Goal: Task Accomplishment & Management: Complete application form

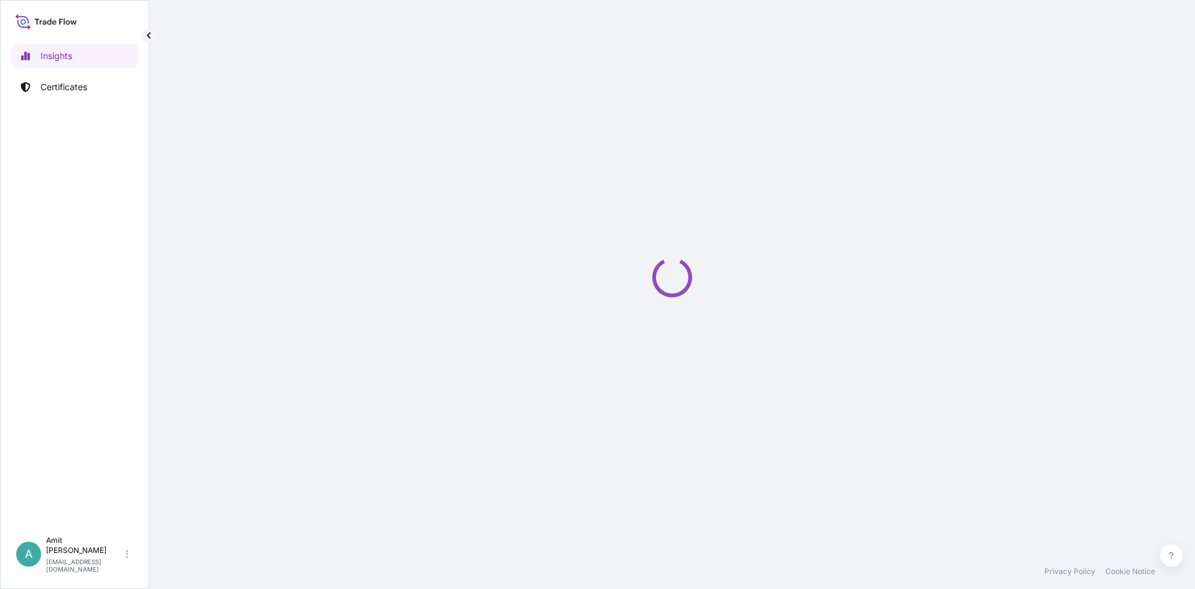
select select "2025"
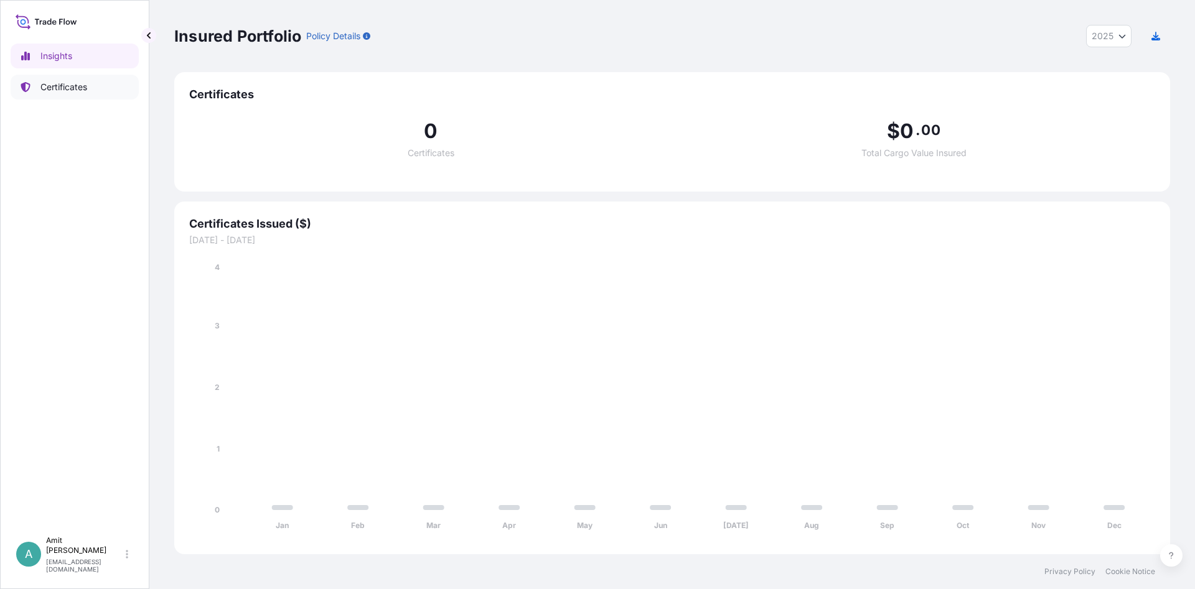
click at [97, 78] on link "Certificates" at bounding box center [75, 87] width 128 height 25
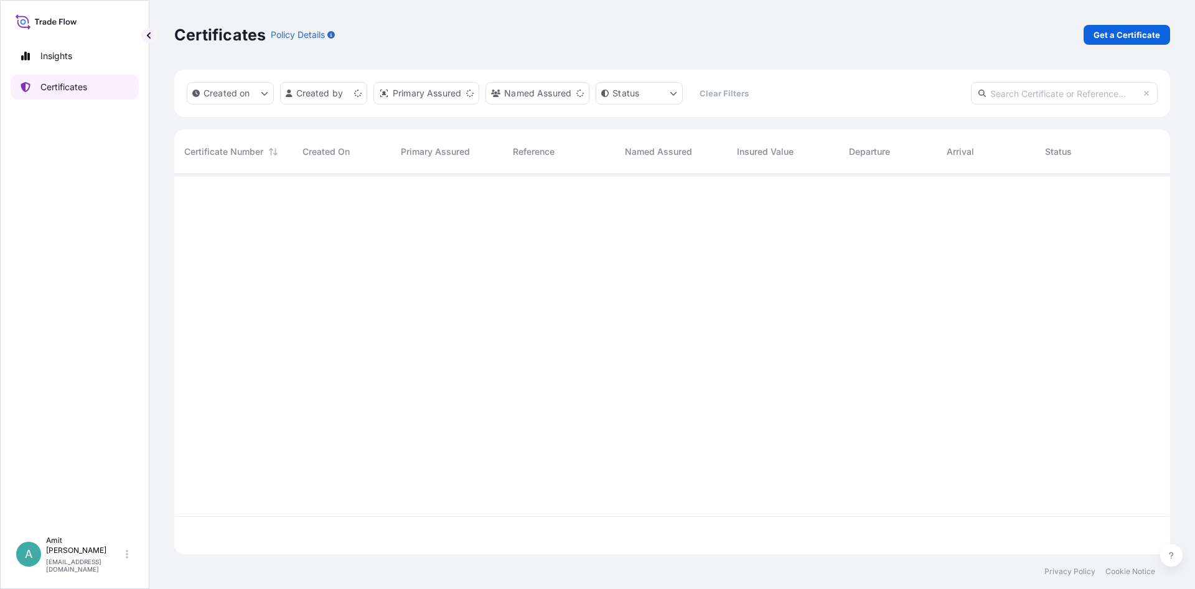
scroll to position [387, 996]
click at [1130, 37] on p "Get a Certificate" at bounding box center [1126, 35] width 67 height 12
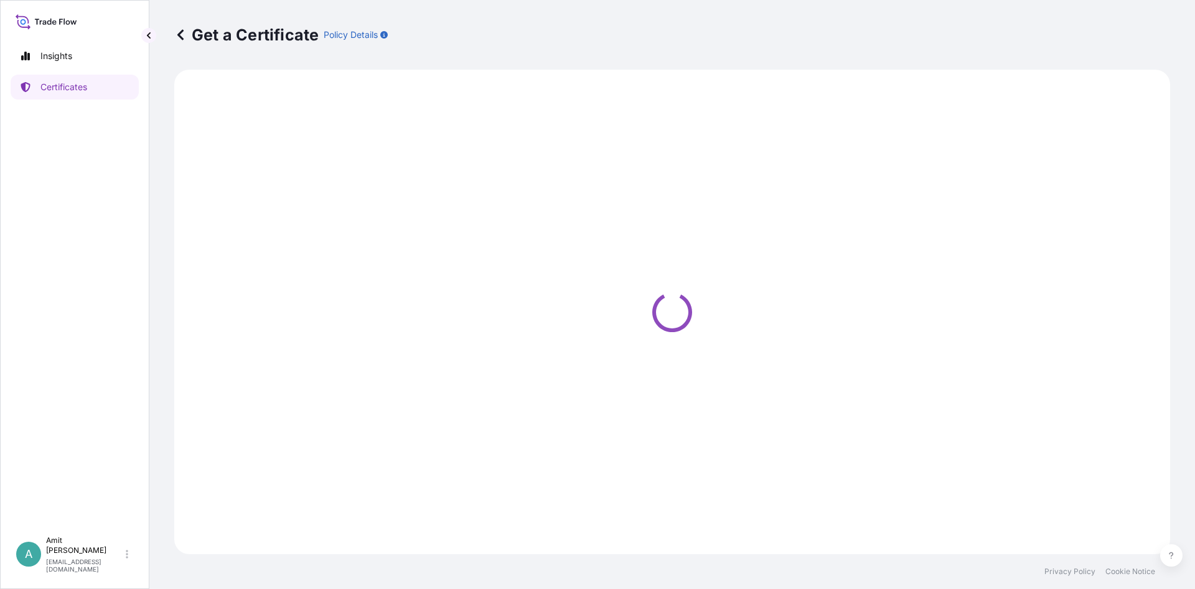
select select "Sea"
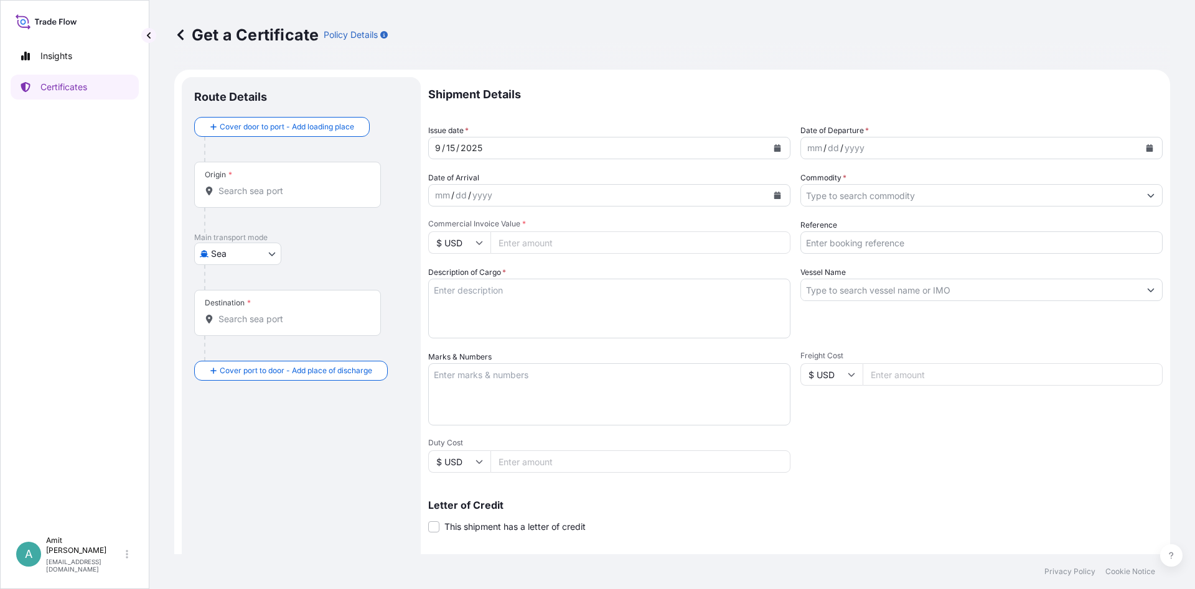
click at [279, 182] on div "Origin *" at bounding box center [287, 185] width 187 height 46
click at [279, 185] on input "Origin *" at bounding box center [291, 191] width 147 height 12
click at [228, 184] on div "Origin *" at bounding box center [287, 185] width 187 height 46
click at [228, 185] on input "Origin * Please select an origin" at bounding box center [291, 191] width 147 height 12
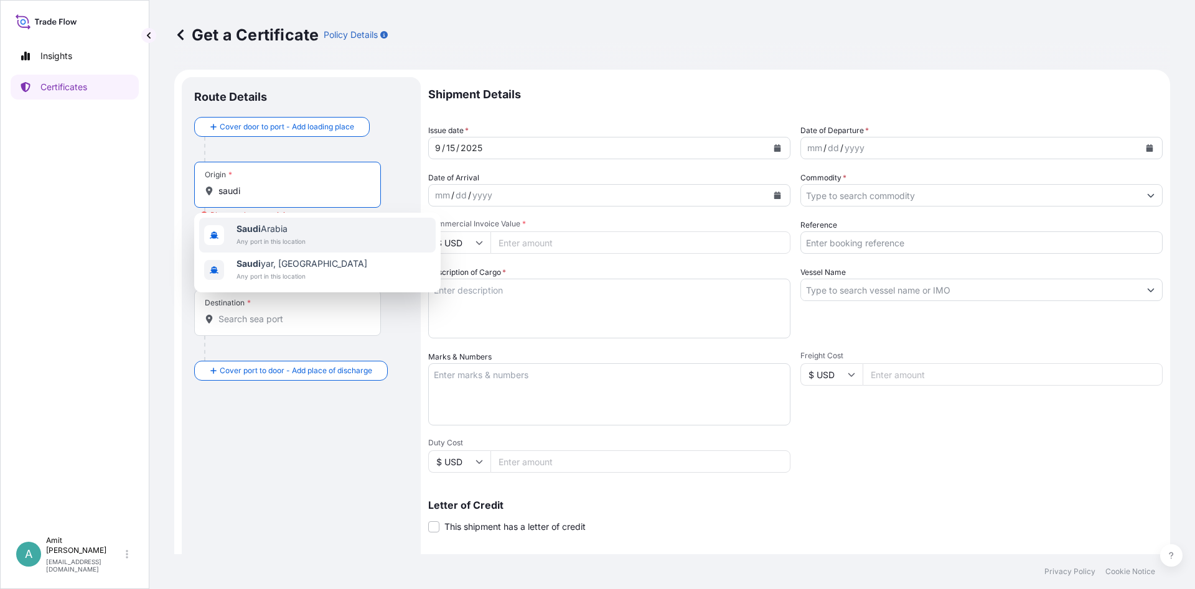
click at [277, 230] on span "[GEOGRAPHIC_DATA]" at bounding box center [270, 229] width 69 height 12
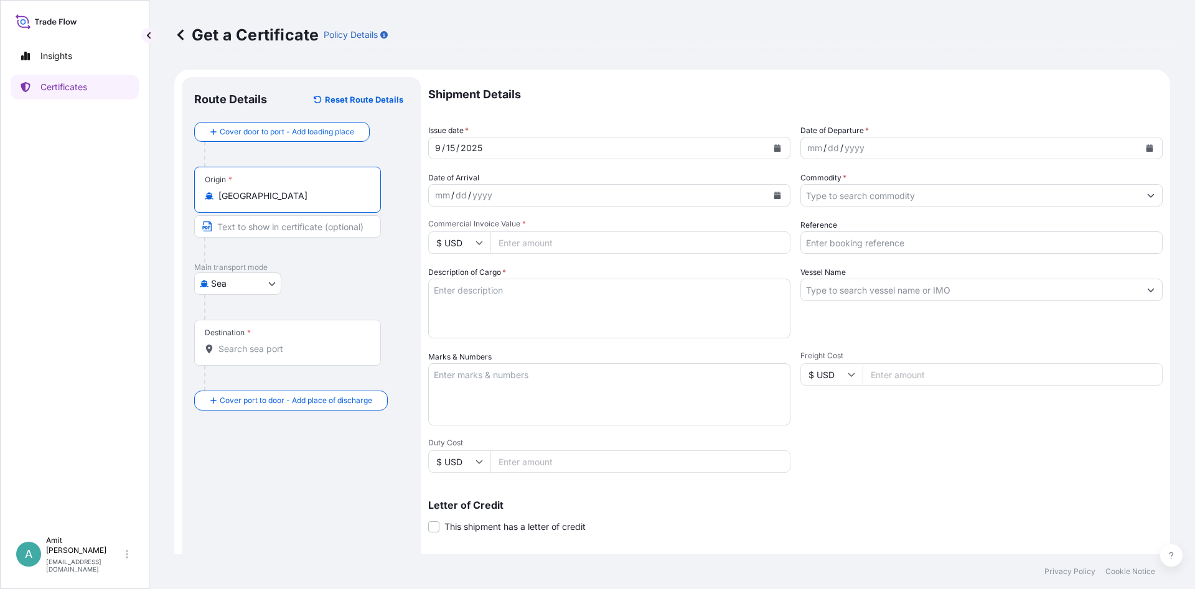
type input "[GEOGRAPHIC_DATA]"
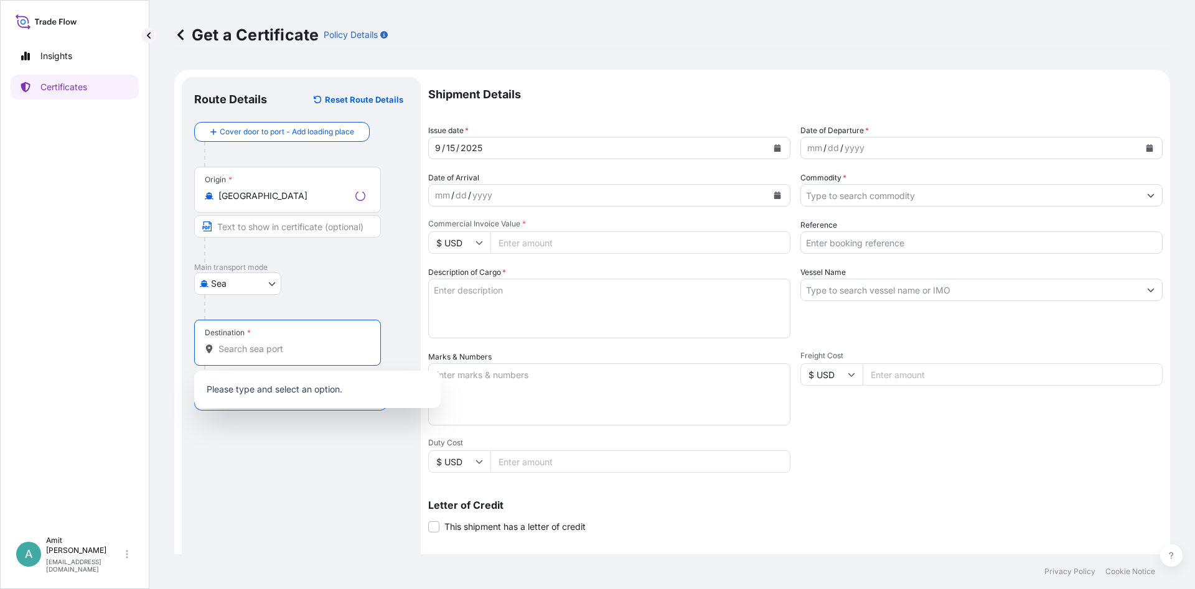
click at [241, 345] on input "Destination *" at bounding box center [291, 349] width 147 height 12
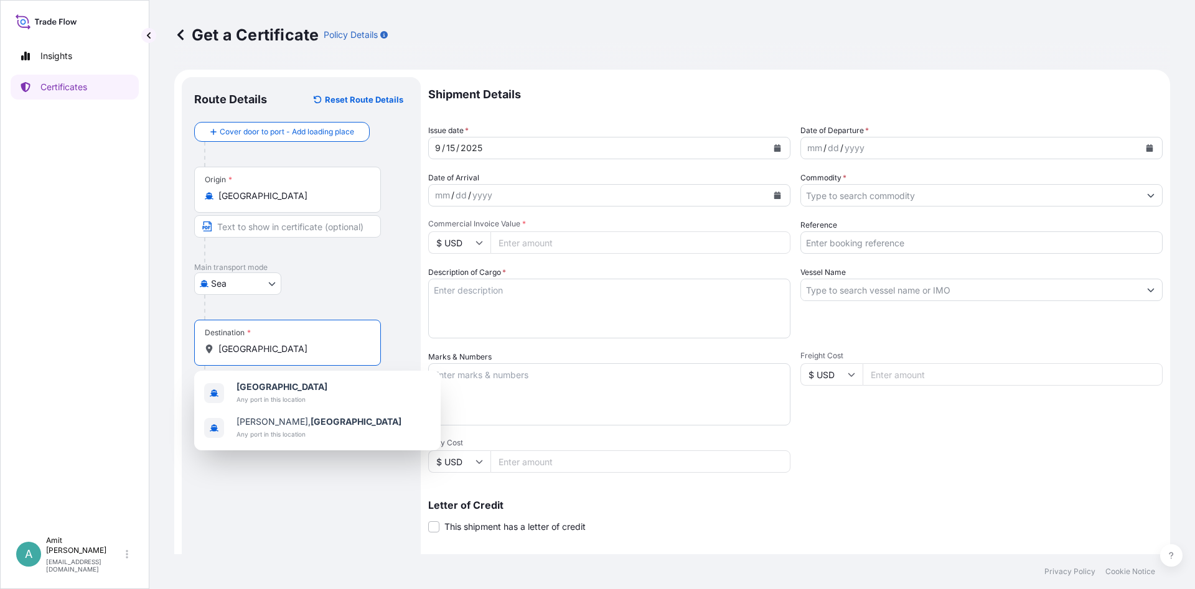
click at [250, 388] on b "[GEOGRAPHIC_DATA]" at bounding box center [281, 386] width 91 height 11
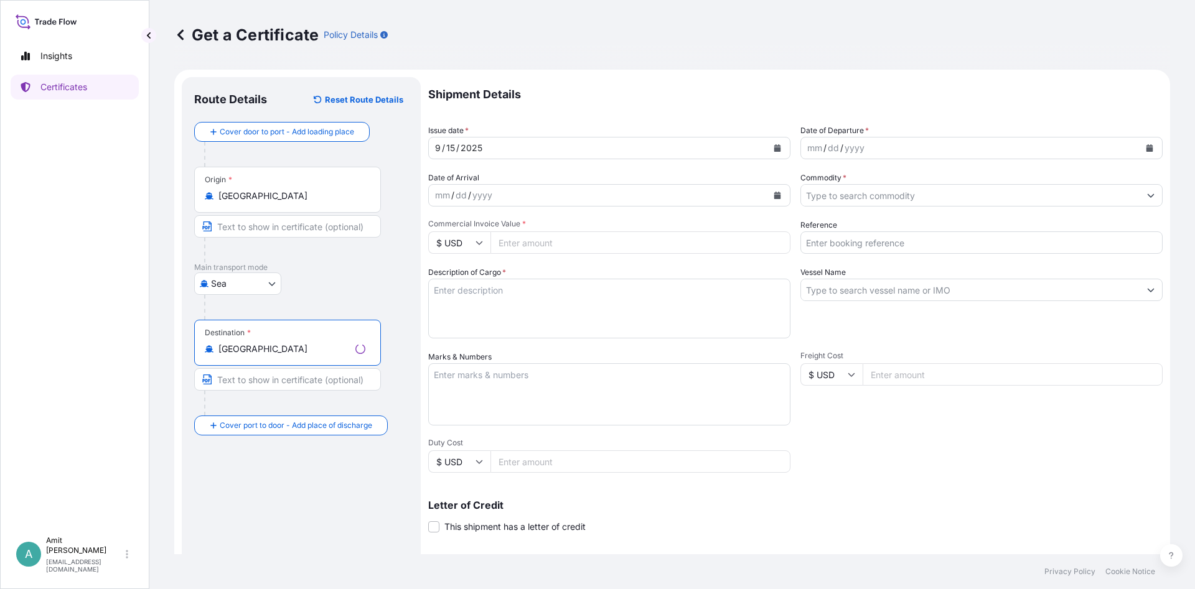
type input "[GEOGRAPHIC_DATA]"
click at [775, 147] on icon "Calendar" at bounding box center [777, 147] width 7 height 7
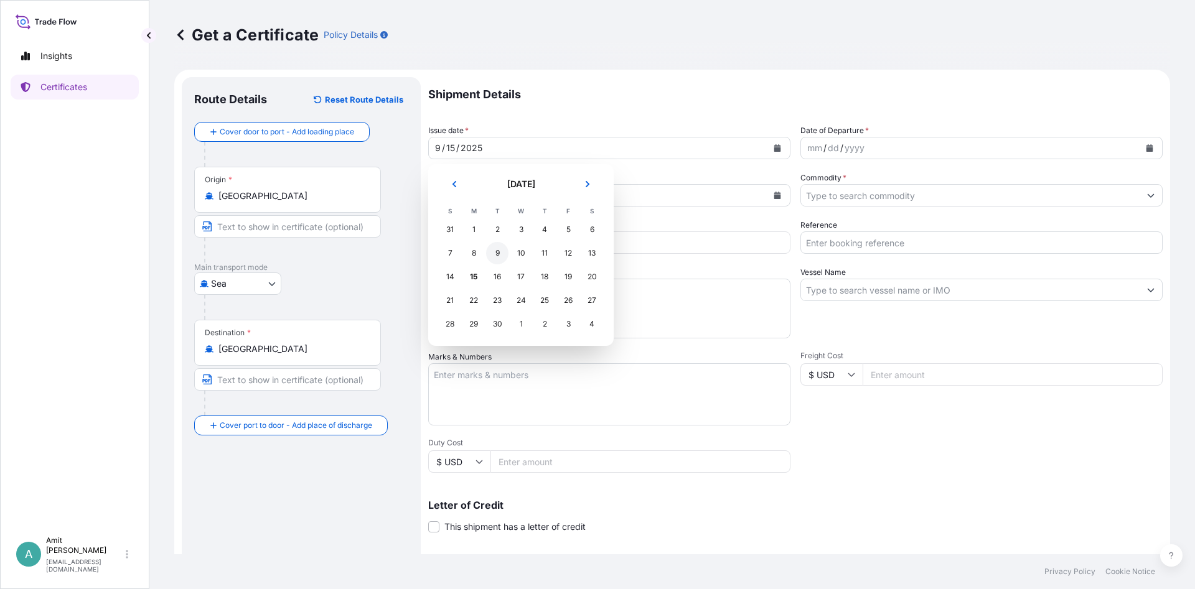
click at [497, 255] on div "9" at bounding box center [497, 253] width 22 height 22
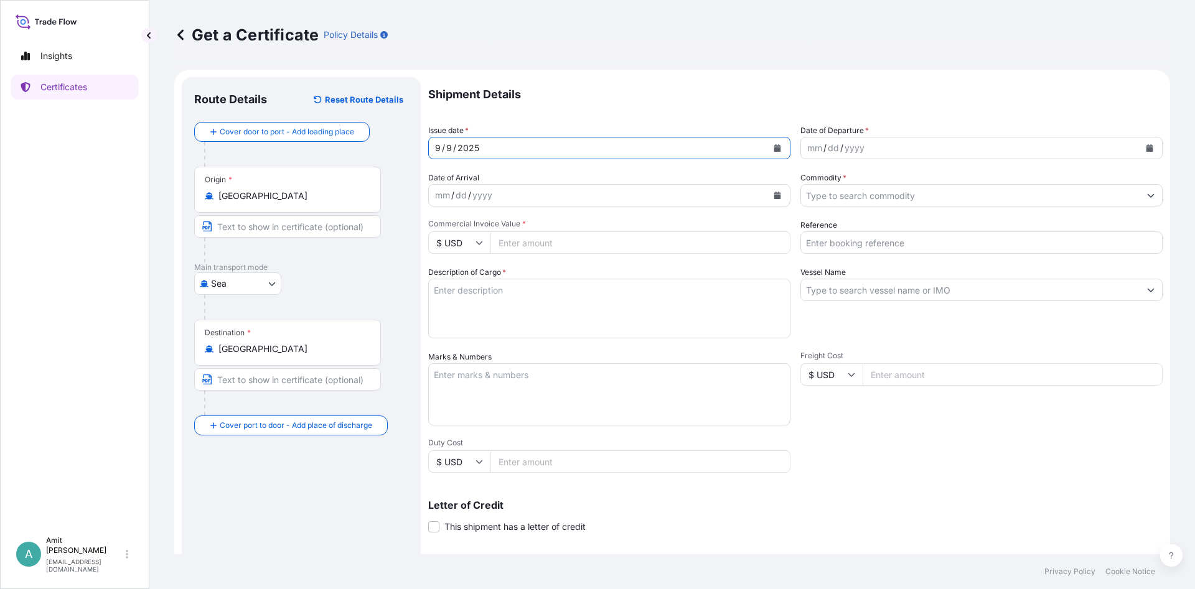
click at [896, 152] on div "mm / dd / yyyy" at bounding box center [970, 148] width 339 height 22
click at [1148, 146] on icon "Calendar" at bounding box center [1149, 147] width 7 height 7
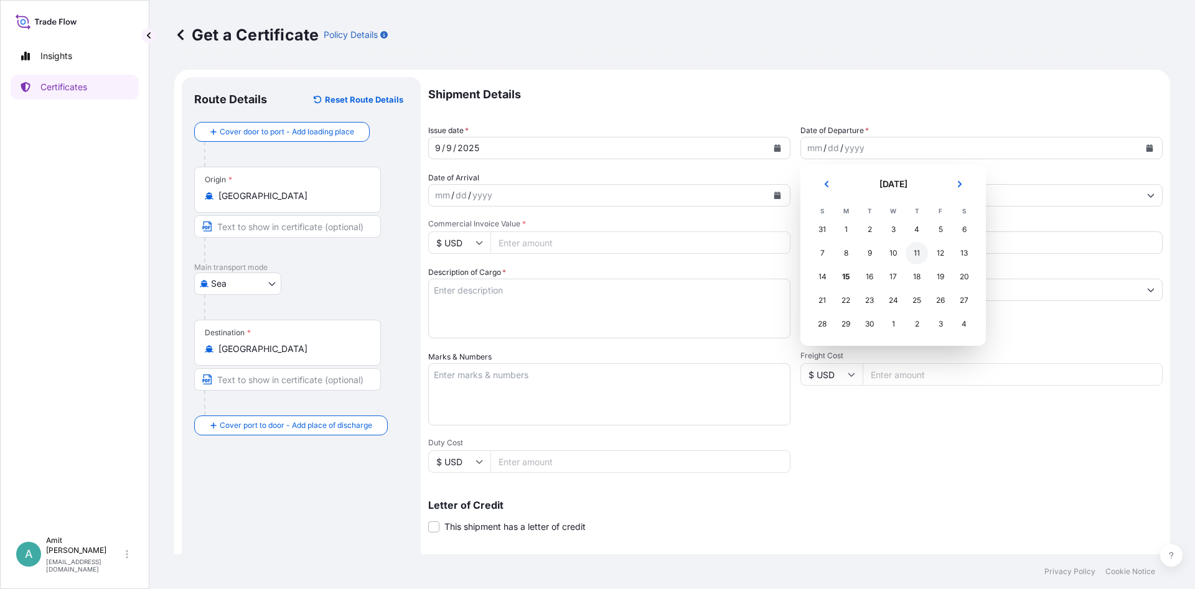
click at [915, 252] on div "11" at bounding box center [916, 253] width 22 height 22
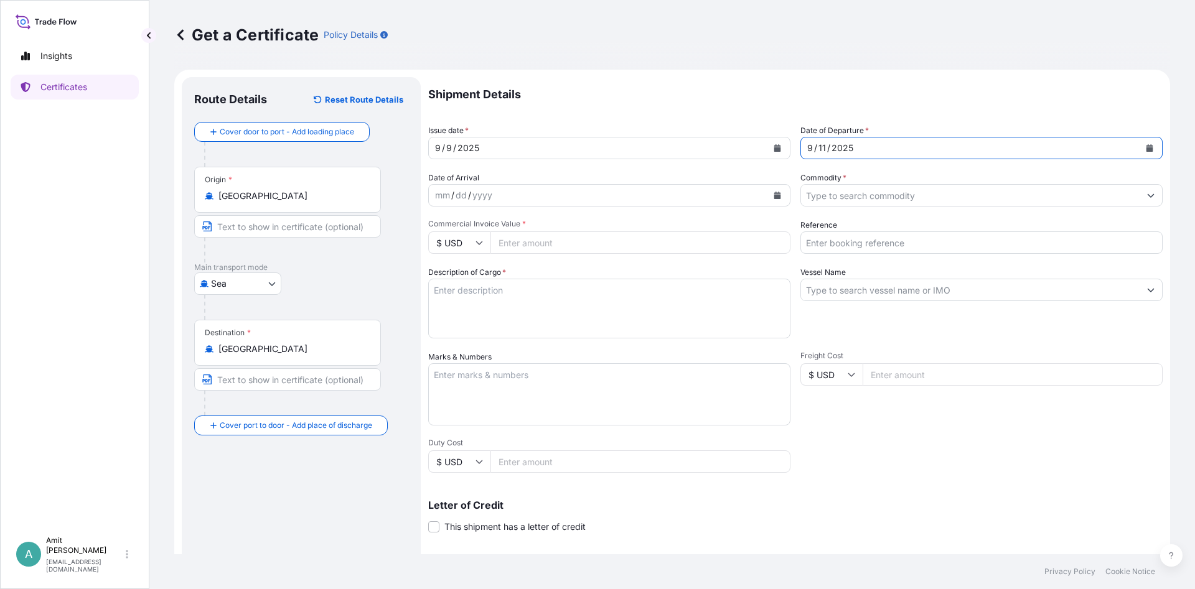
click at [889, 199] on input "Commodity *" at bounding box center [970, 195] width 339 height 22
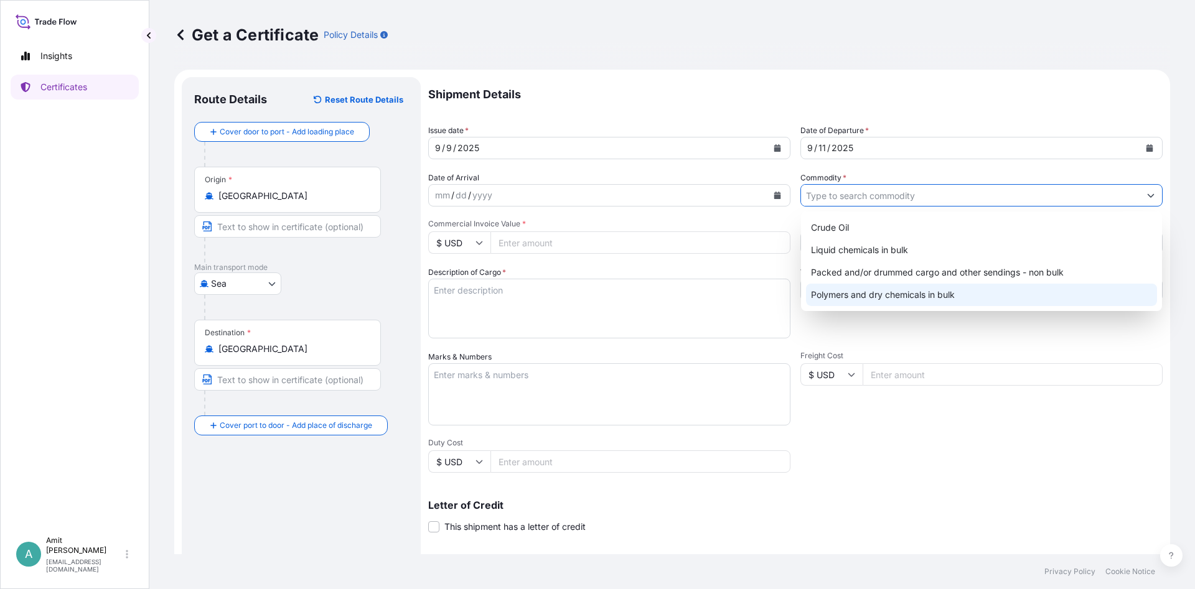
click at [839, 289] on div "Polymers and dry chemicals in bulk" at bounding box center [981, 295] width 351 height 22
type input "Polymers and dry chemicals in bulk"
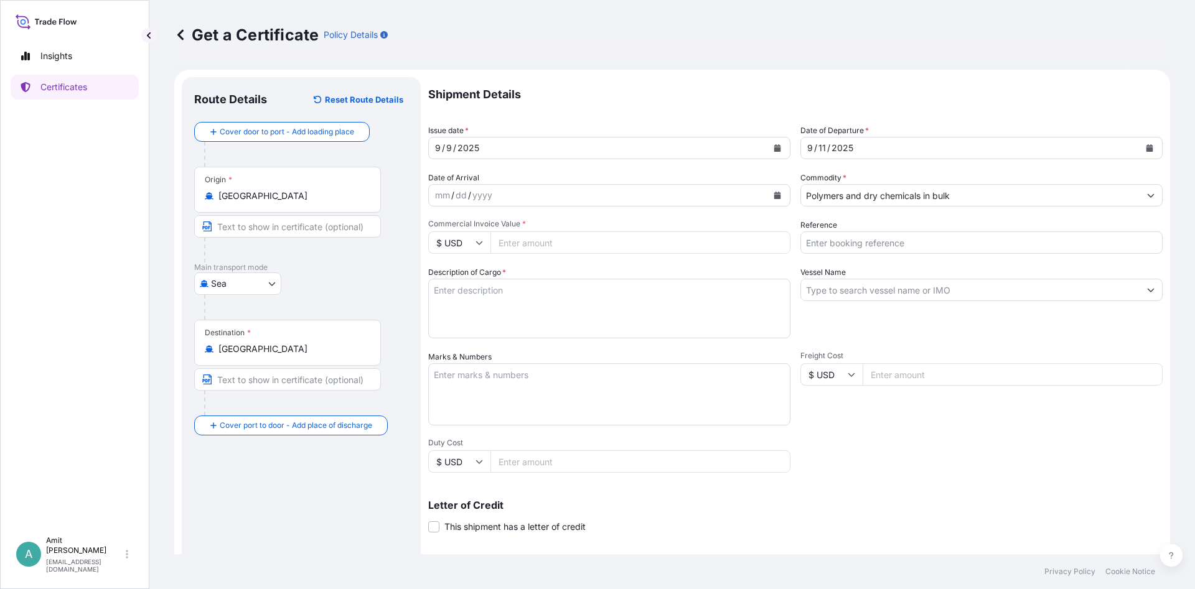
click at [548, 240] on input "Commercial Invoice Value *" at bounding box center [640, 242] width 300 height 22
type input "24626.25"
click at [894, 246] on input "Reference" at bounding box center [981, 242] width 362 height 22
click at [927, 241] on input "SO #" at bounding box center [981, 242] width 362 height 22
paste input "5013183773"
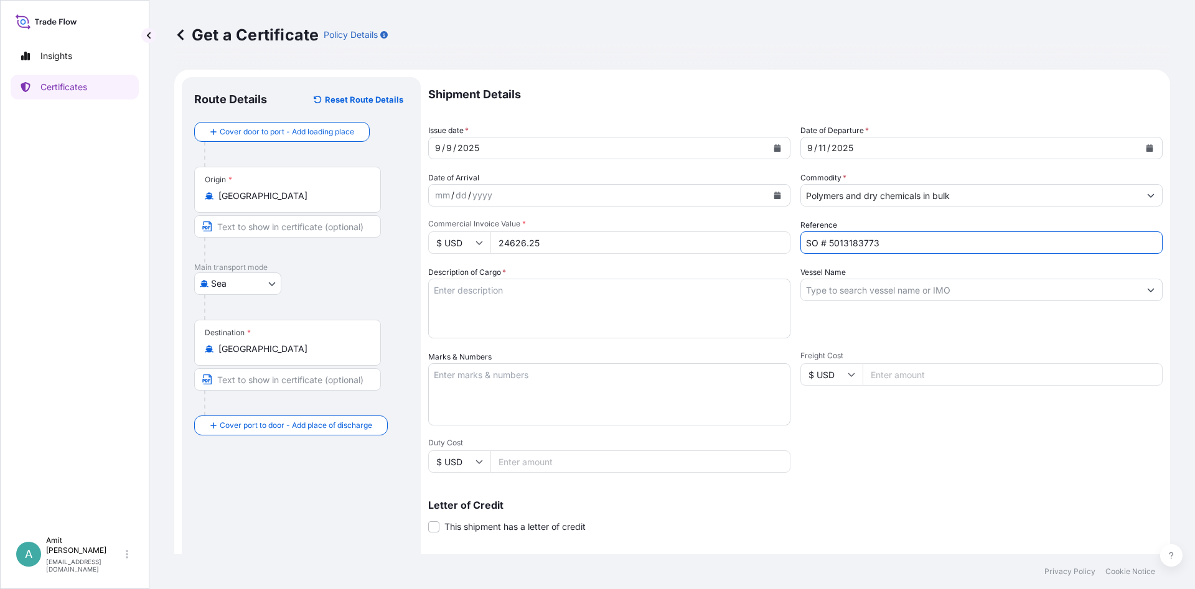
type input "SO # 5013183773"
click at [844, 300] on input "Vessel Name" at bounding box center [970, 290] width 339 height 22
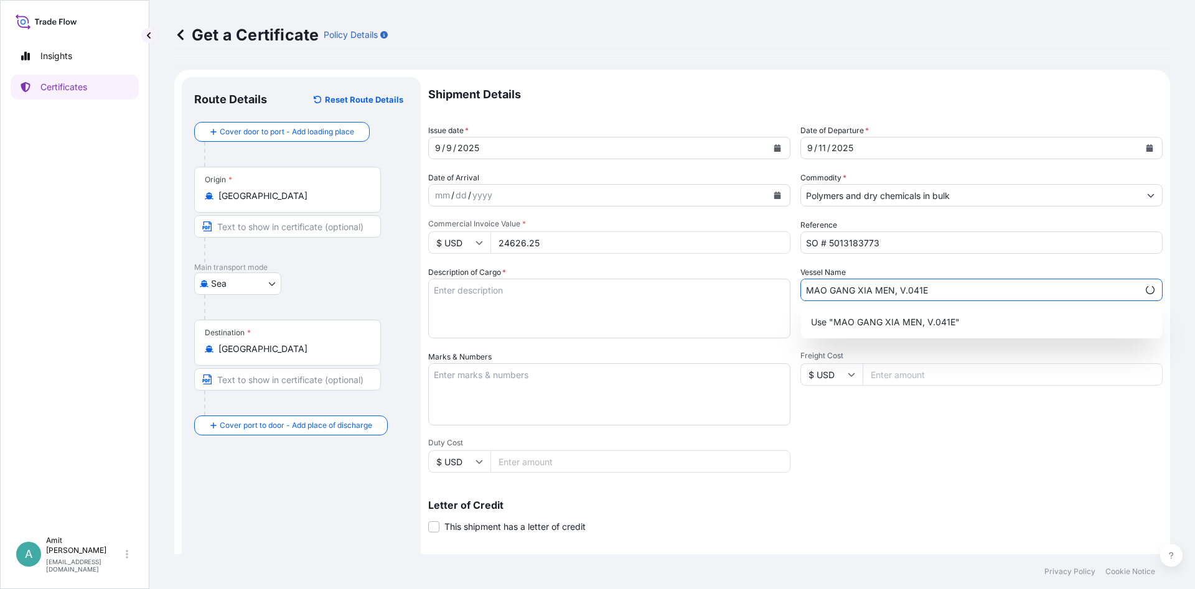
type input "MAO GANG XIA MEN, V.041E"
click at [646, 312] on textarea "Description of Cargo *" at bounding box center [609, 309] width 362 height 60
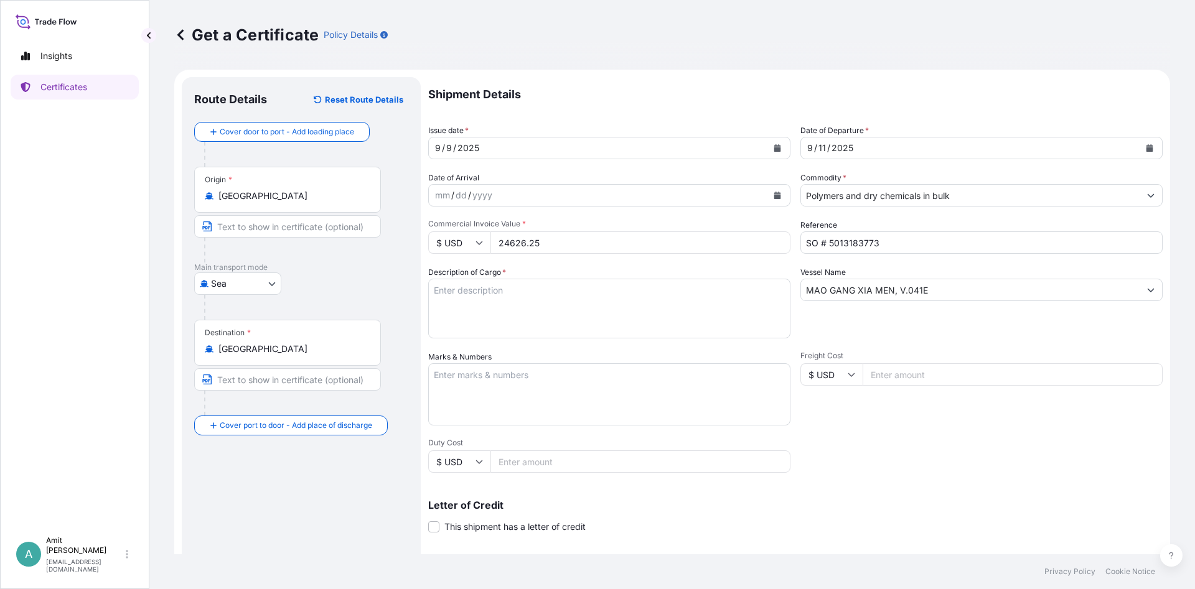
click at [615, 316] on textarea "Description of Cargo *" at bounding box center [609, 309] width 362 height 60
paste textarea "24.750 MTS OF POLYPROPYLENE MOPLEN HP500N"
click at [666, 288] on textarea "24.750 MTS OF POLYPROPYLENE MOPLEN HP500N" at bounding box center [609, 309] width 362 height 60
click at [544, 312] on textarea "24.750 MTS OF POLYPROPYLENE MOPLEN HP500N" at bounding box center [609, 309] width 362 height 60
paste textarea "AS PER PI NO: 5013183773 DATED 11. 07. 2025"
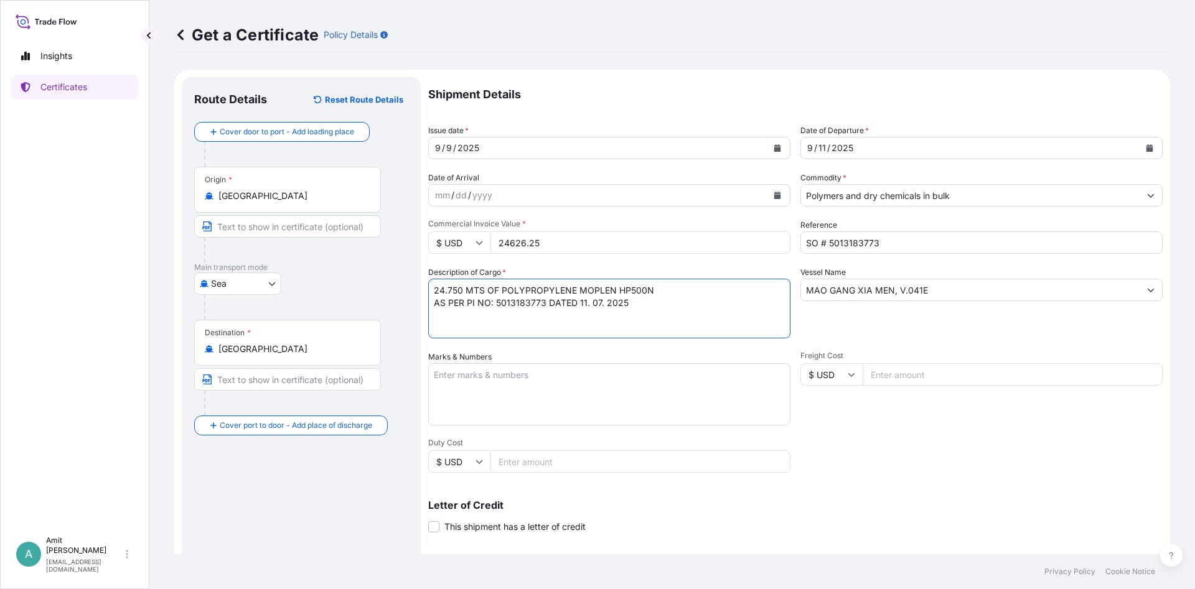
type textarea "24.750 MTS OF POLYPROPYLENE MOPLEN HP500N AS PER PI NO: 5013183773 DATED 11. 07…"
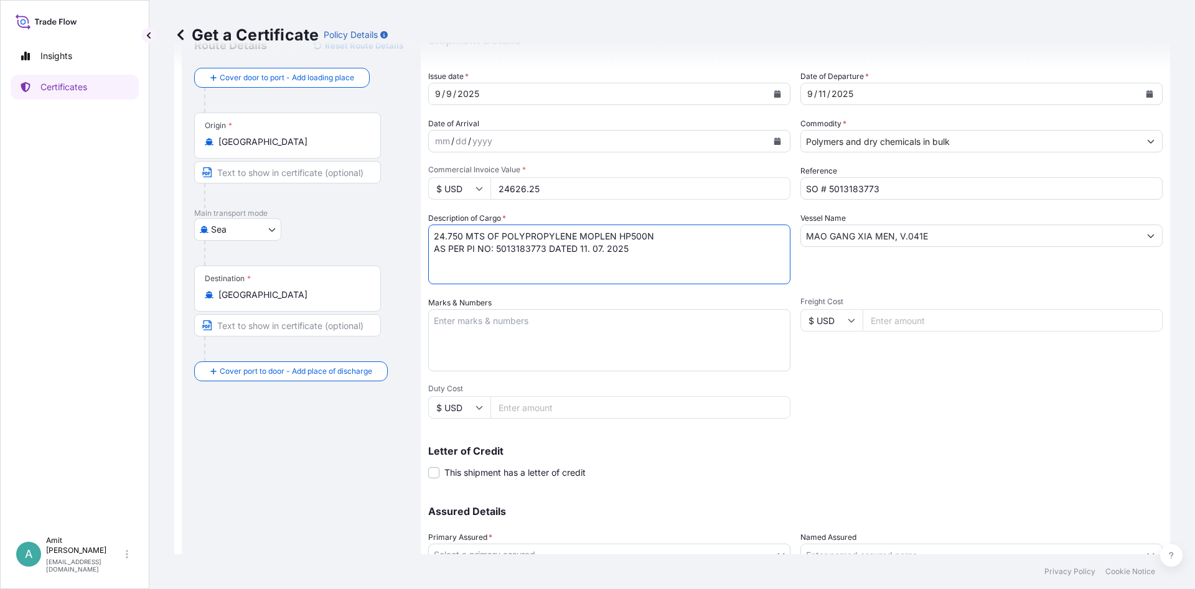
scroll to position [151, 0]
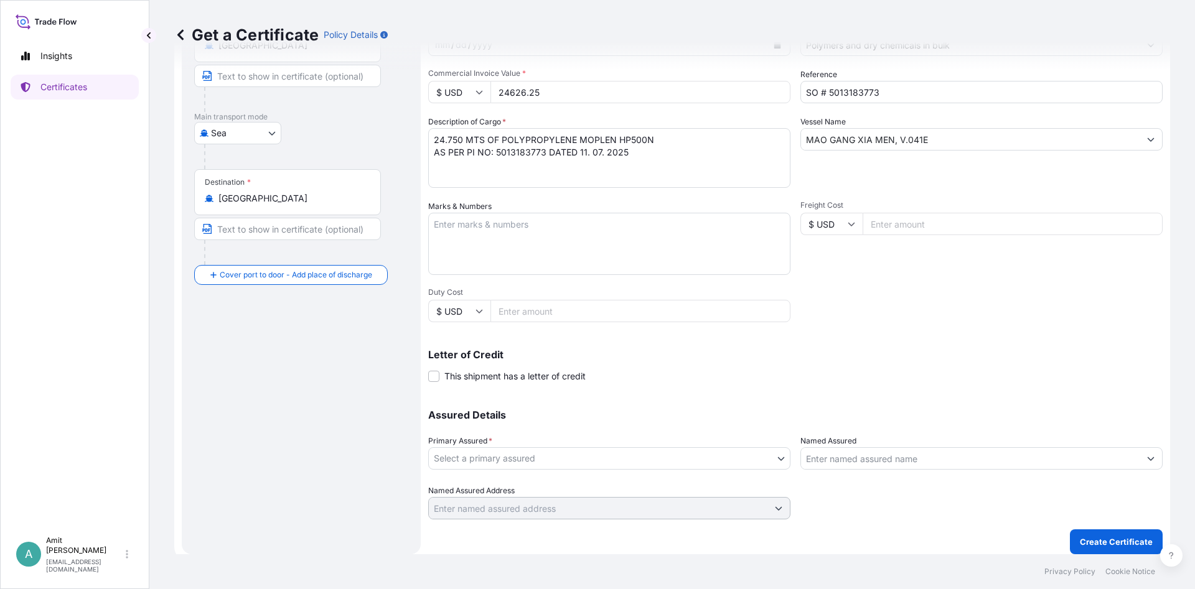
click at [444, 378] on label "This shipment has a letter of credit" at bounding box center [506, 376] width 157 height 13
click at [428, 370] on input "This shipment has a letter of credit" at bounding box center [428, 370] width 0 height 0
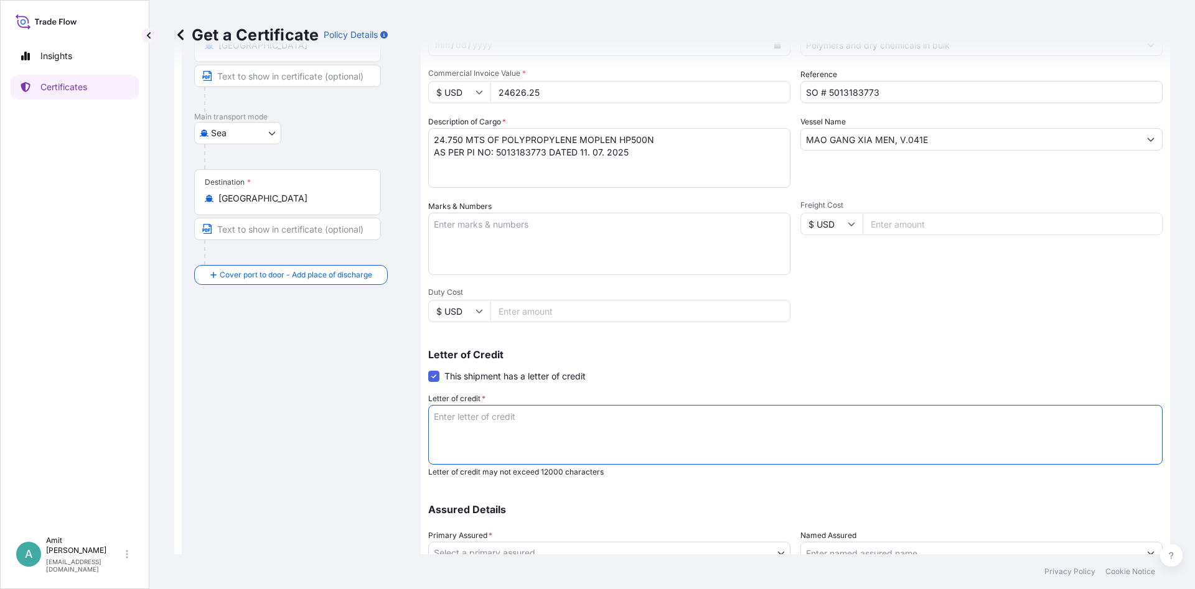
click at [696, 431] on textarea "Letter of credit *" at bounding box center [795, 435] width 734 height 60
paste textarea "MARINE INSURANCE"
click at [713, 430] on textarea "MARINE INSURANCE" at bounding box center [795, 435] width 734 height 60
paste textarea "CERTIFICATE"
click at [609, 414] on textarea "MARINE INSURANCE CERTIFICATE" at bounding box center [795, 435] width 734 height 60
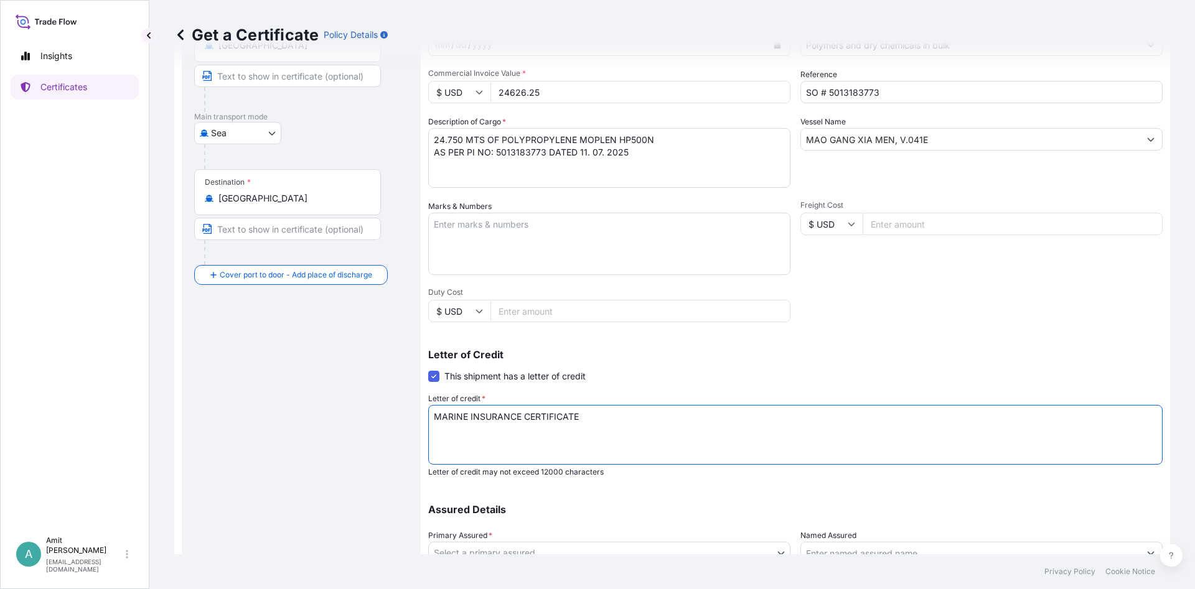
paste textarea "TO THE ORDER OF SHIPPER ENDORSED IN BLANK AND COVERING INSTITUTE CARGO CLAUSES …"
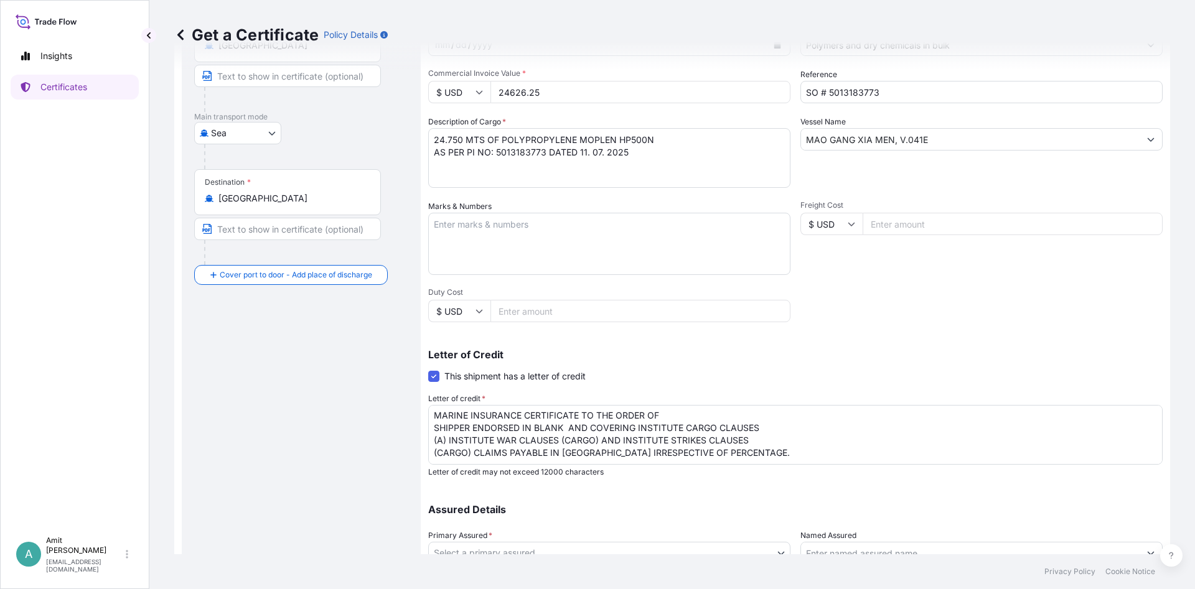
scroll to position [0, 0]
click at [576, 416] on textarea "MARINE INSURANCE CERTIFICATE TO THE ORDER OF SHIPPER ENDORSED IN BLANK AND COVE…" at bounding box center [795, 435] width 734 height 60
paste textarea "MADE OUT"
click at [752, 418] on textarea "MARINE INSURANCE CERTIFICATE MADE OUT TO THE ORDER OF SHIPPER ENDORSED IN BLANK…" at bounding box center [795, 435] width 734 height 60
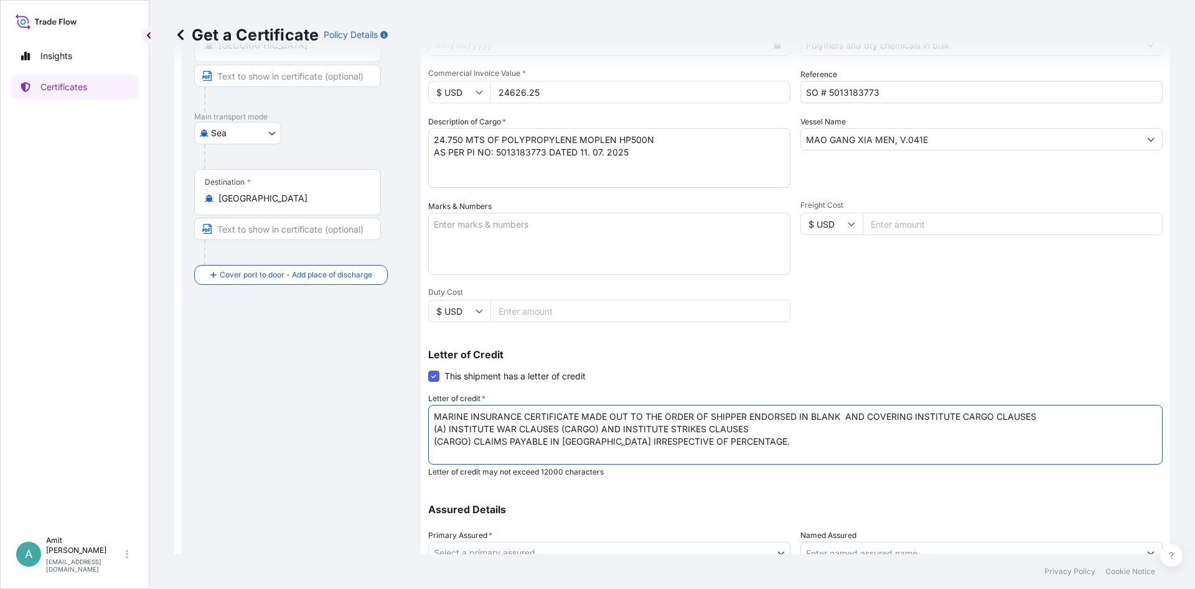
click at [1061, 418] on textarea "MARINE INSURANCE CERTIFICATE MADE OUT TO THE ORDER OF SHIPPER ENDORSED IN BLANK…" at bounding box center [795, 435] width 734 height 60
click at [713, 428] on textarea "MARINE INSURANCE CERTIFICATE MADE OUT TO THE ORDER OF SHIPPER ENDORSED IN BLANK…" at bounding box center [795, 435] width 734 height 60
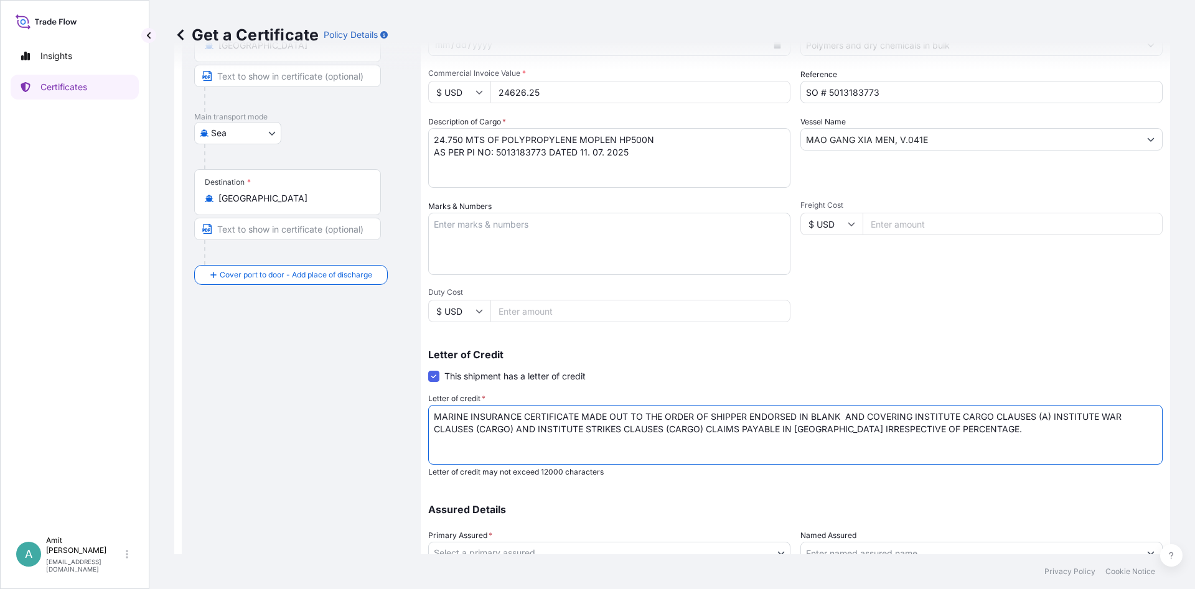
click at [993, 430] on textarea "MARINE INSURANCE CERTIFICATE MADE OUT TO THE ORDER OF SHIPPER ENDORSED IN BLANK…" at bounding box center [795, 435] width 734 height 60
click at [446, 455] on textarea "MARINE INSURANCE CERTIFICATE MADE OUT TO THE ORDER OF SHIPPER ENDORSED IN BLANK…" at bounding box center [795, 435] width 734 height 60
paste textarea "DOCUMENTARY CREDIT NO."
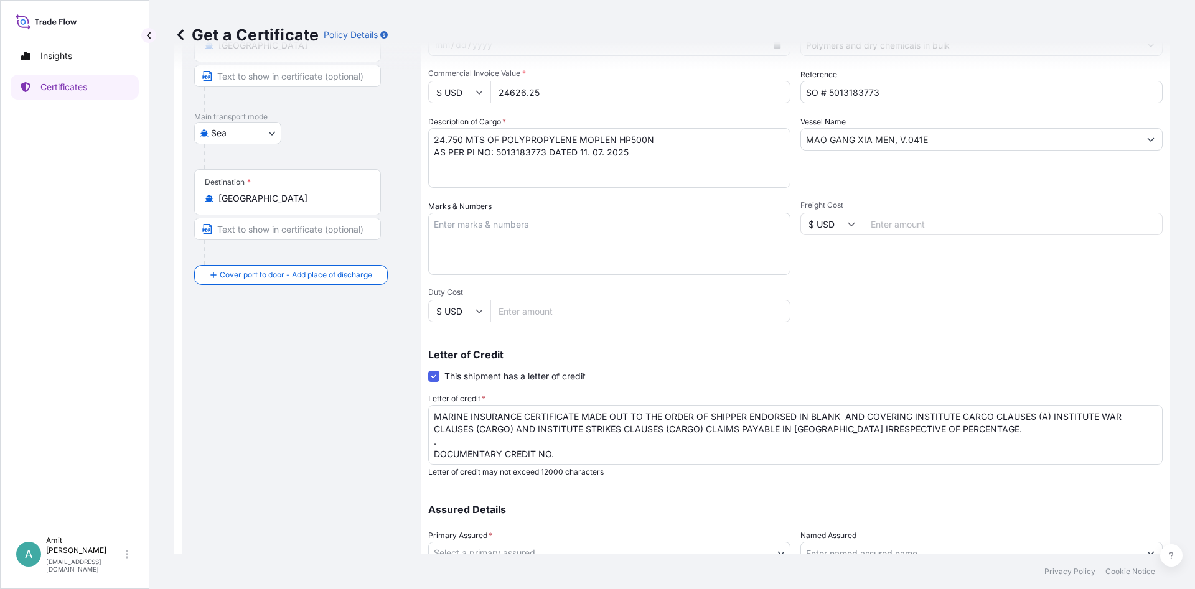
click at [602, 463] on textarea "MARINE INSURANCE CERTIFICATE MADE OUT TO THE ORDER OF SHIPPER ENDORSED IN BLANK…" at bounding box center [795, 435] width 734 height 60
paste textarea "DC CBH551456"
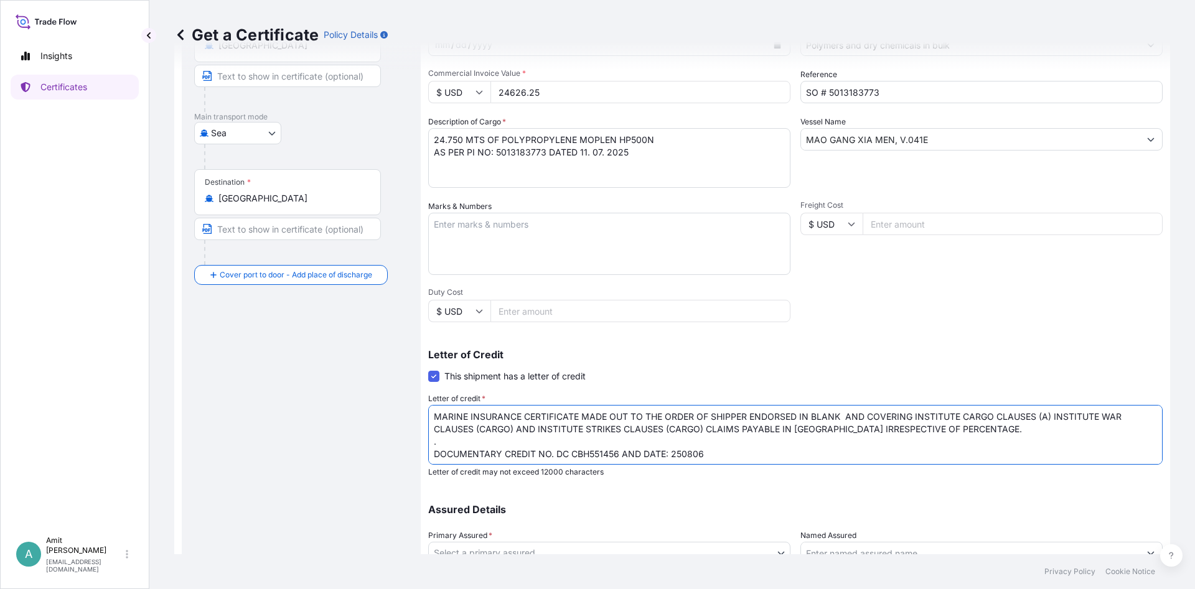
click at [553, 457] on textarea "MARINE INSURANCE CERTIFICATE MADE OUT TO THE ORDER OF SHIPPER ENDORSED IN BLANK…" at bounding box center [795, 435] width 734 height 60
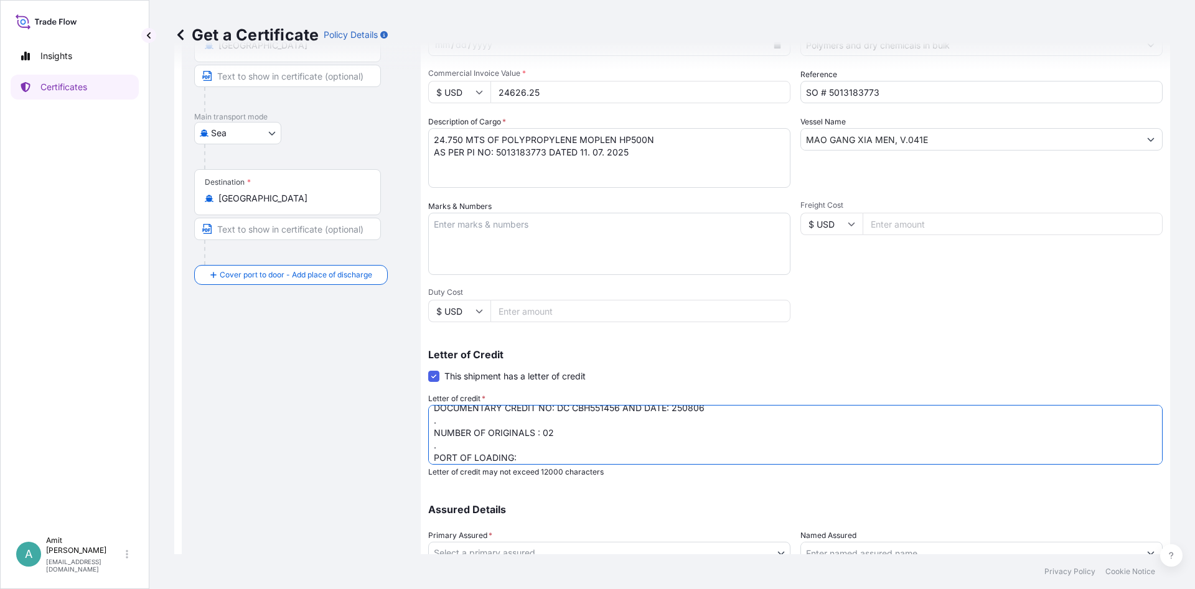
scroll to position [58, 0]
click at [485, 456] on textarea "MARINE INSURANCE CERTIFICATE MADE OUT TO THE ORDER OF SHIPPER ENDORSED IN BLANK…" at bounding box center [795, 435] width 734 height 60
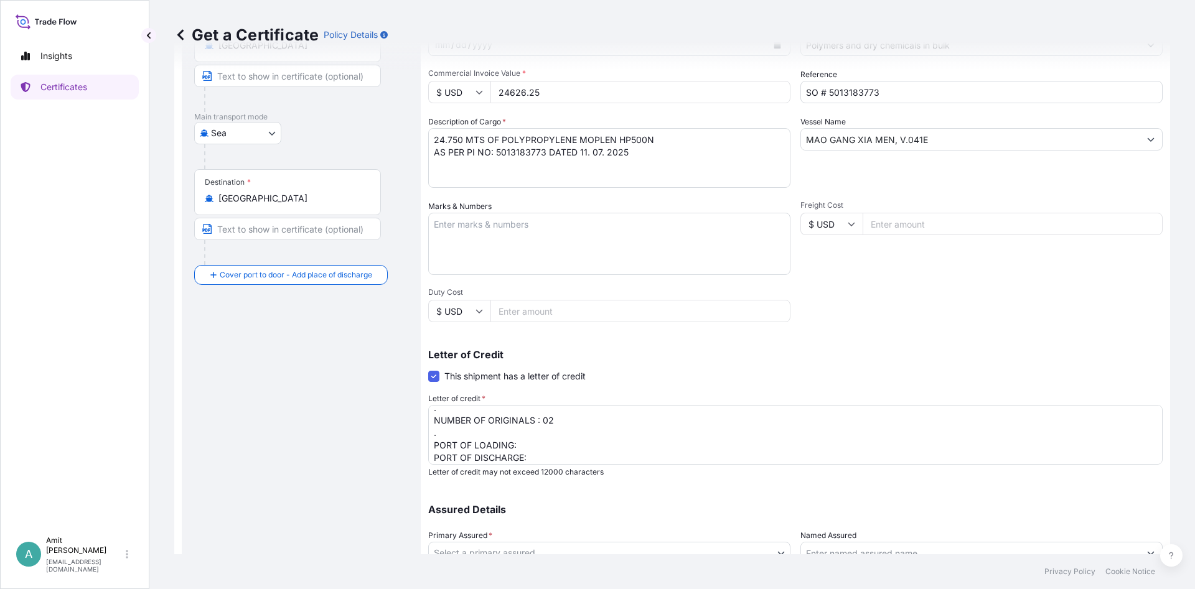
click at [540, 449] on textarea "MARINE INSURANCE CERTIFICATE MADE OUT TO THE ORDER OF SHIPPER ENDORSED IN BLANK…" at bounding box center [795, 435] width 734 height 60
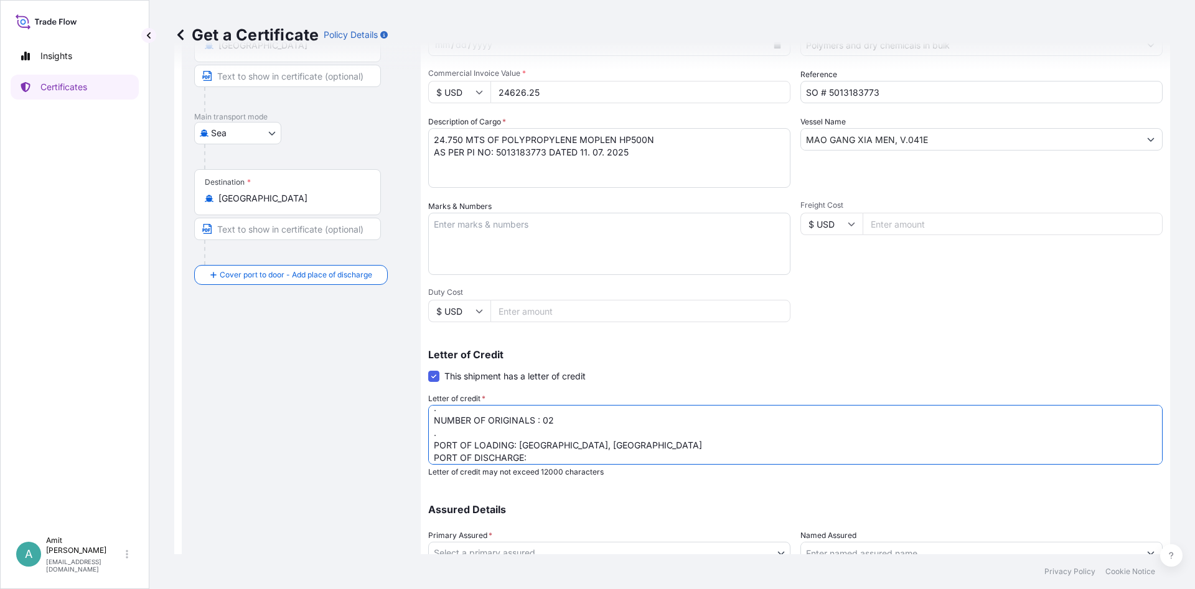
click at [549, 460] on textarea "MARINE INSURANCE CERTIFICATE MADE OUT TO THE ORDER OF SHIPPER ENDORSED IN BLANK…" at bounding box center [795, 435] width 734 height 60
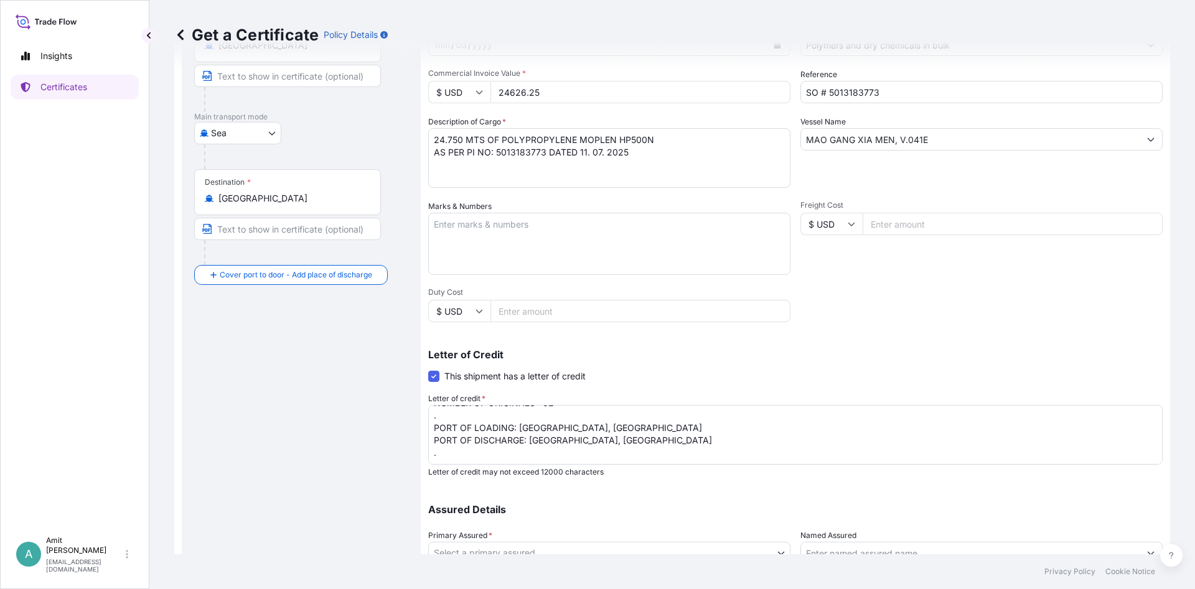
click at [946, 143] on input "MAO GANG XIA MEN, V.041E" at bounding box center [970, 139] width 339 height 22
drag, startPoint x: 894, startPoint y: 139, endPoint x: 785, endPoint y: 138, distance: 108.9
click at [801, 138] on input "MAO GANG XIA MEN, V.041E" at bounding box center [970, 139] width 339 height 22
click at [656, 444] on textarea "MARINE INSURANCE CERTIFICATE MADE OUT TO THE ORDER OF SHIPPER ENDORSED IN BLANK…" at bounding box center [795, 435] width 734 height 60
click at [660, 449] on textarea "MARINE INSURANCE CERTIFICATE MADE OUT TO THE ORDER OF SHIPPER ENDORSED IN BLANK…" at bounding box center [795, 435] width 734 height 60
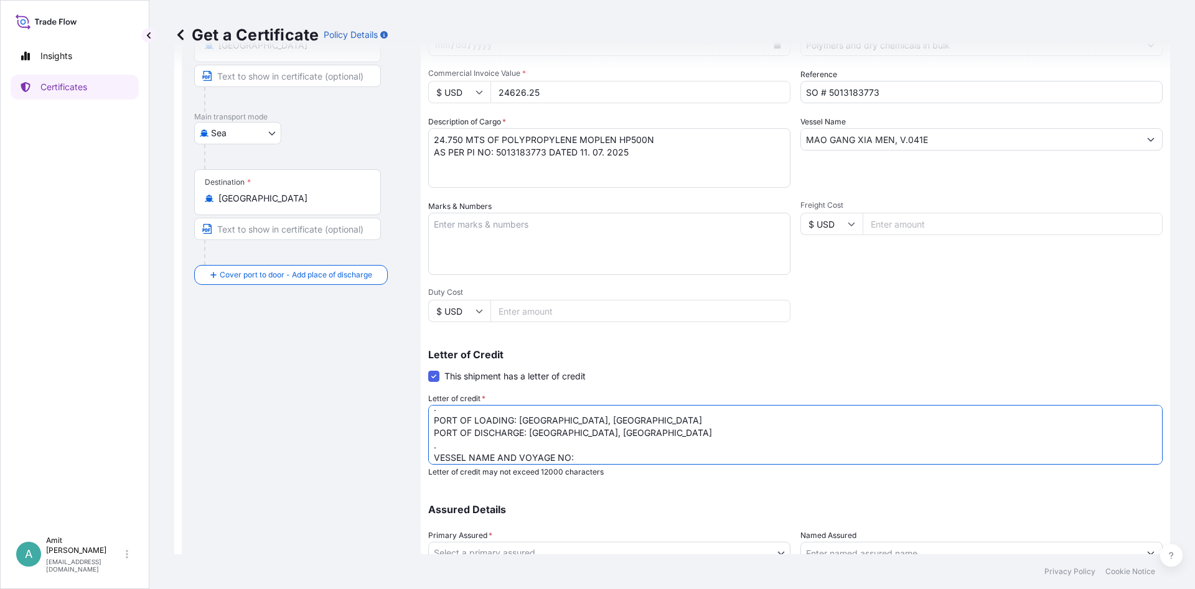
paste textarea "MAO GANG XIA MEN, V.041E"
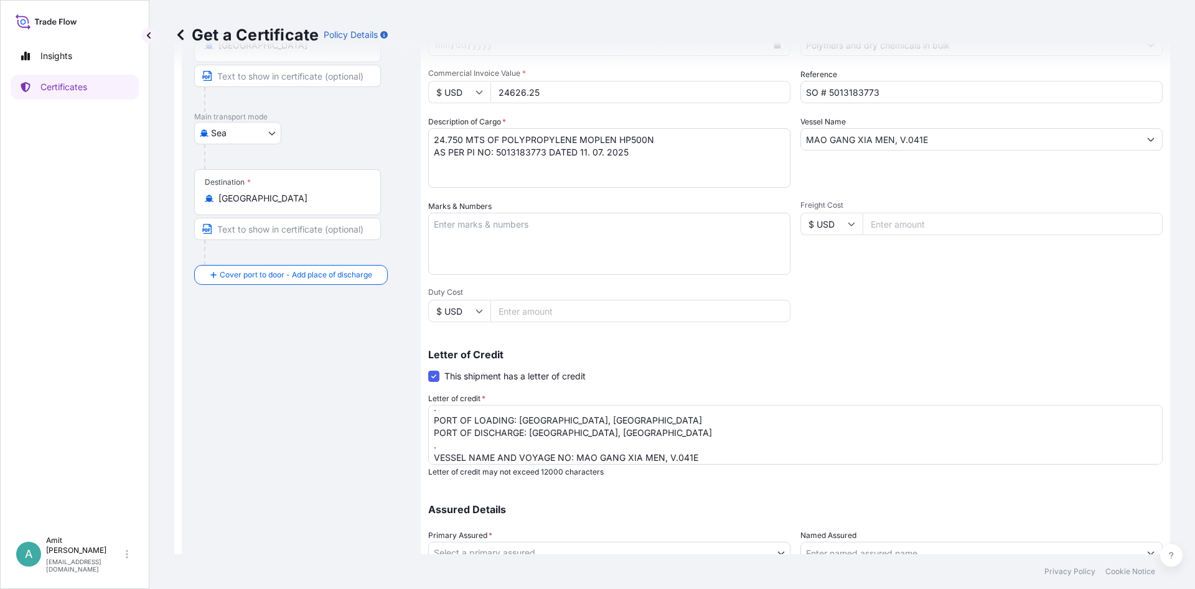
click at [708, 455] on textarea "MARINE INSURANCE CERTIFICATE MADE OUT TO THE ORDER OF SHIPPER ENDORSED IN BLANK…" at bounding box center [795, 435] width 734 height 60
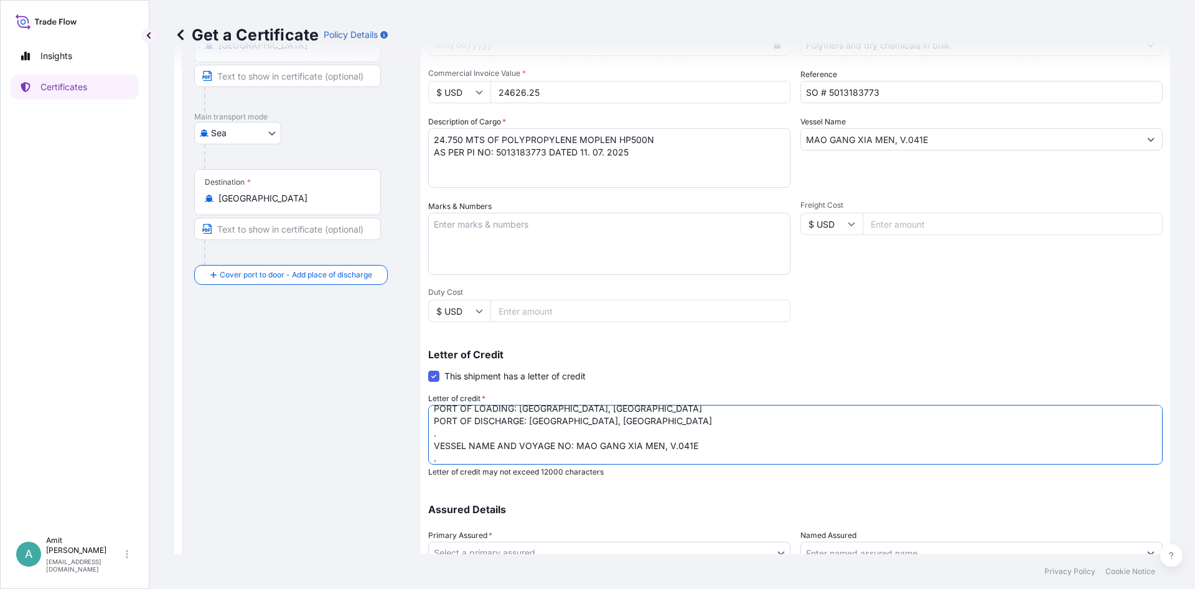
scroll to position [108, 0]
click at [461, 456] on textarea "MARINE INSURANCE CERTIFICATE MADE OUT TO THE ORDER OF SHIPPER ENDORSED IN BLANK…" at bounding box center [795, 435] width 734 height 60
paste textarea "Insurance cover under this Insurance document is effective from: [DATE] . "[PER…"
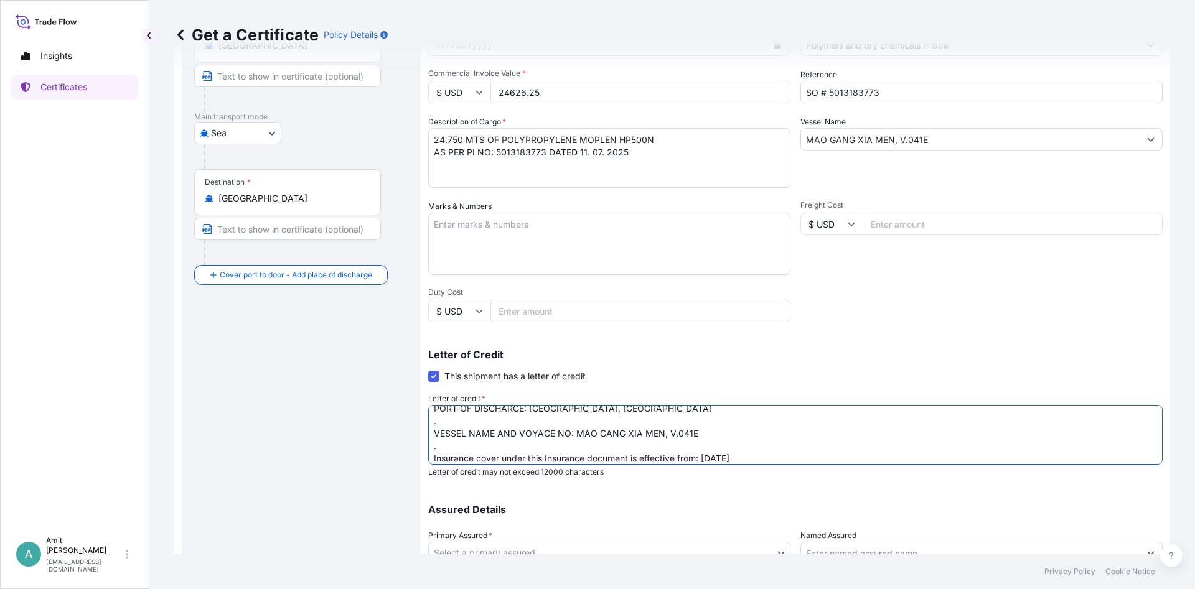
scroll to position [145, 0]
click at [679, 424] on textarea "MARINE INSURANCE CERTIFICATE MADE OUT TO THE ORDER OF SHIPPER ENDORSED IN BLANK…" at bounding box center [795, 435] width 734 height 60
drag, startPoint x: 705, startPoint y: 422, endPoint x: 713, endPoint y: 422, distance: 7.5
click at [713, 422] on textarea "MARINE INSURANCE CERTIFICATE MADE OUT TO THE ORDER OF SHIPPER ENDORSED IN BLANK…" at bounding box center [795, 435] width 734 height 60
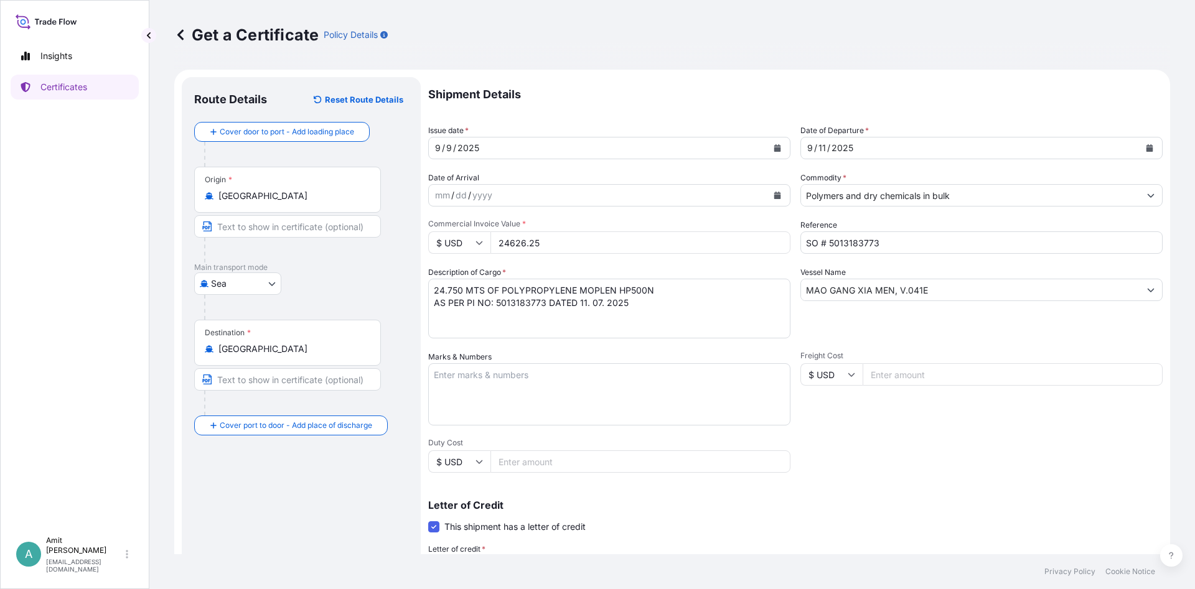
scroll to position [245, 0]
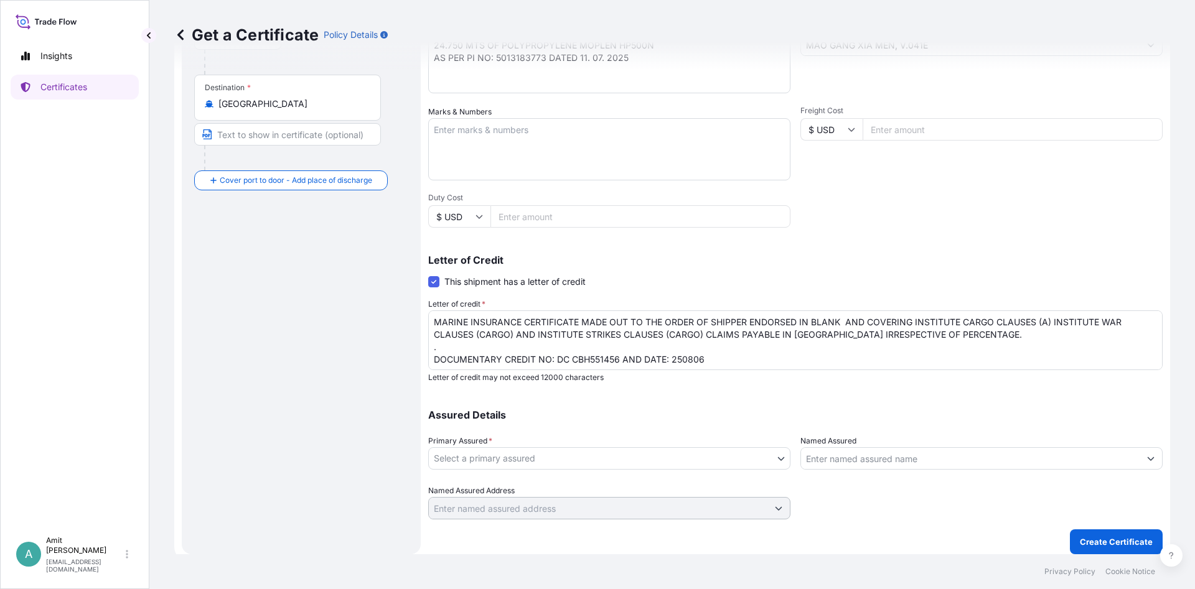
click at [728, 342] on textarea "MARINE INSURANCE CERTIFICATE MADE OUT TO THE ORDER OF SHIPPER ENDORSED IN BLANK…" at bounding box center [795, 341] width 734 height 60
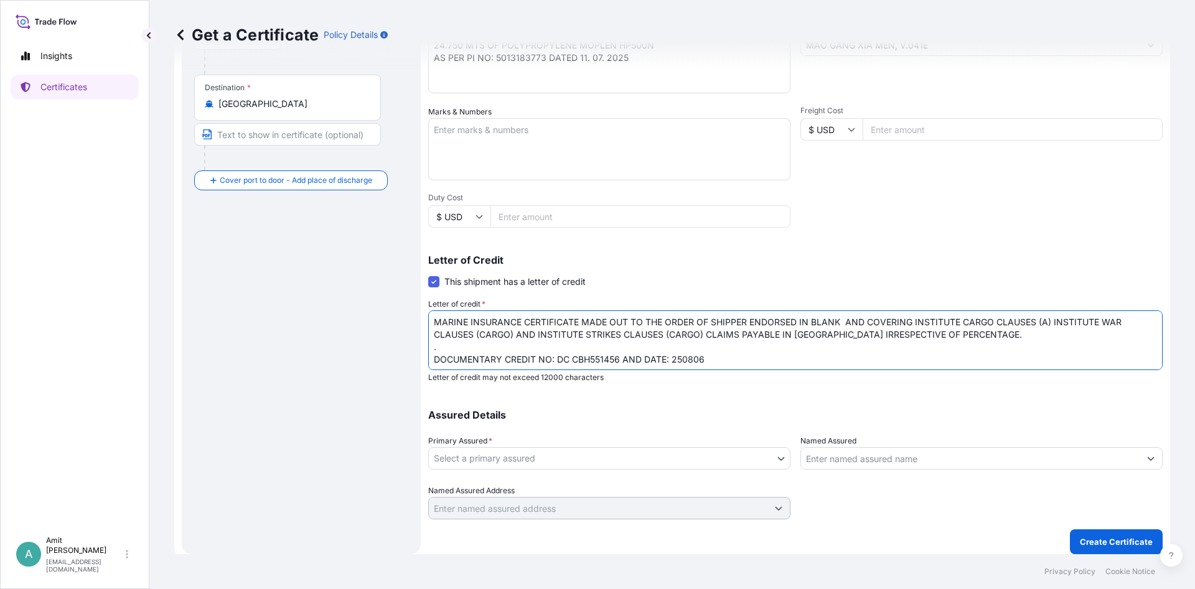
drag, startPoint x: 988, startPoint y: 330, endPoint x: 408, endPoint y: 320, distance: 580.1
click at [428, 320] on textarea "MARINE INSURANCE CERTIFICATE MADE OUT TO THE ORDER OF SHIPPER ENDORSED IN BLANK…" at bounding box center [795, 341] width 734 height 60
click at [661, 324] on textarea "MARINE INSURANCE CERTIFICATE MADE OUT TO THE ORDER OF SHIPPER ENDORSED IN BLANK…" at bounding box center [795, 341] width 734 height 60
drag, startPoint x: 694, startPoint y: 322, endPoint x: 862, endPoint y: 321, distance: 167.4
click at [862, 321] on textarea "MARINE INSURANCE CERTIFICATE MADE OUT TO THE ORDER OF SHIPPER ENDORSED IN BLANK…" at bounding box center [795, 341] width 734 height 60
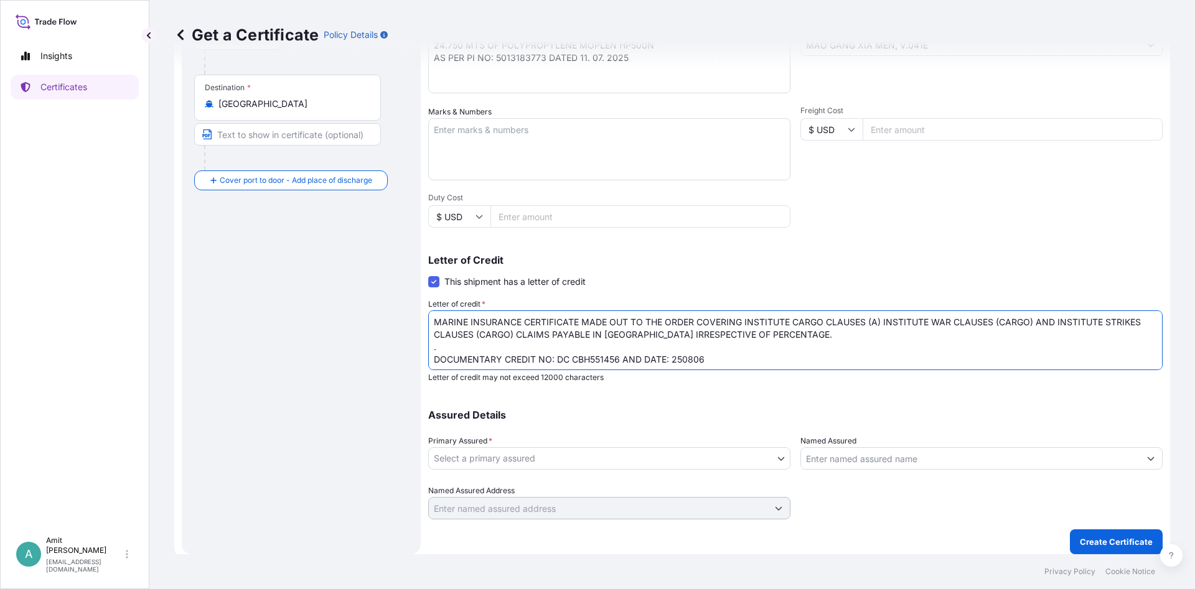
click at [817, 337] on textarea "MARINE INSURANCE CERTIFICATE MADE OUT TO THE ORDER COVERING INSTITUTE CARGO CLA…" at bounding box center [795, 341] width 734 height 60
type textarea "MARINE INSURANCE CERTIFICATE MADE OUT TO THE ORDER COVERING INSTITUTE CARGO CLA…"
click at [677, 466] on body "Insights Certificates A [PERSON_NAME] [EMAIL_ADDRESS][DOMAIN_NAME] Get a Certif…" at bounding box center [597, 294] width 1195 height 589
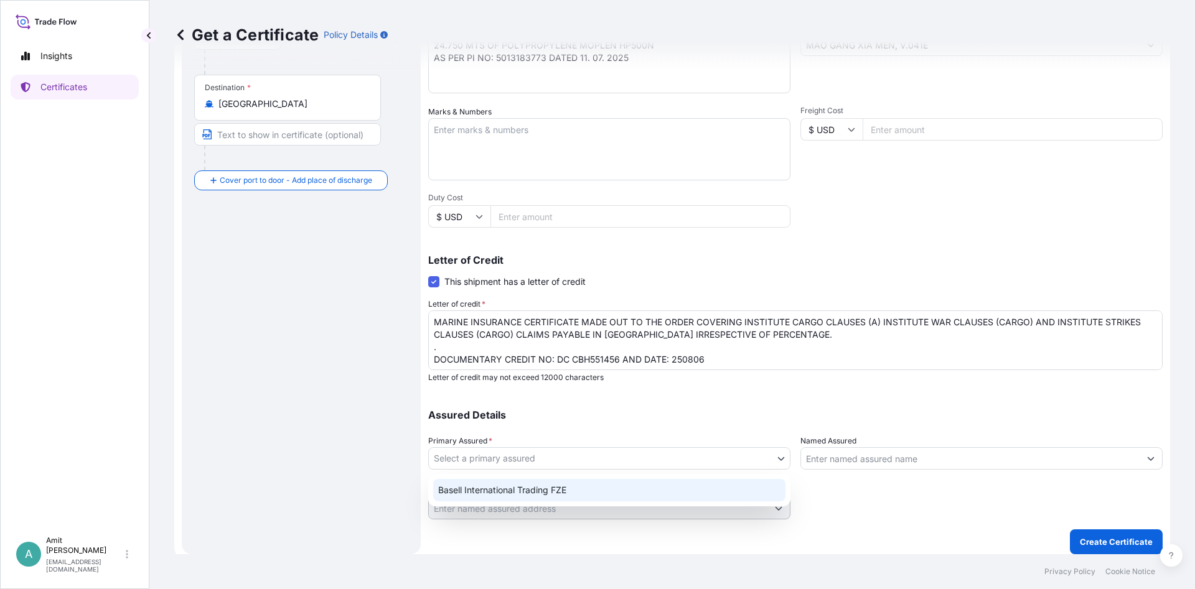
click at [531, 489] on div "Basell International Trading FZE" at bounding box center [609, 490] width 352 height 22
select select "32039"
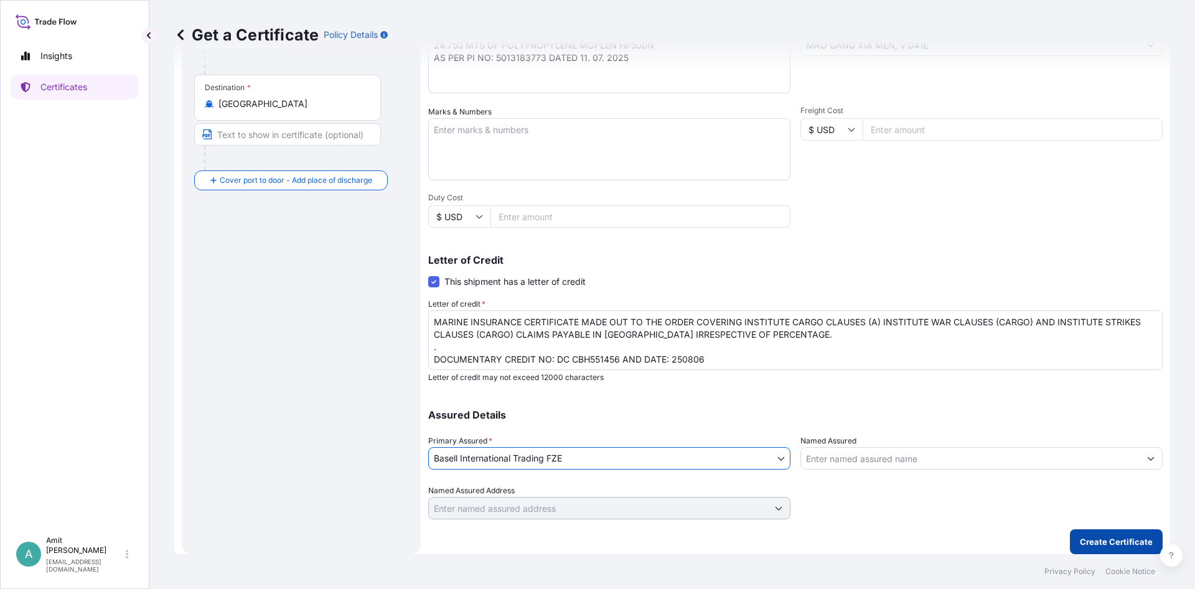
click at [1103, 540] on p "Create Certificate" at bounding box center [1116, 542] width 73 height 12
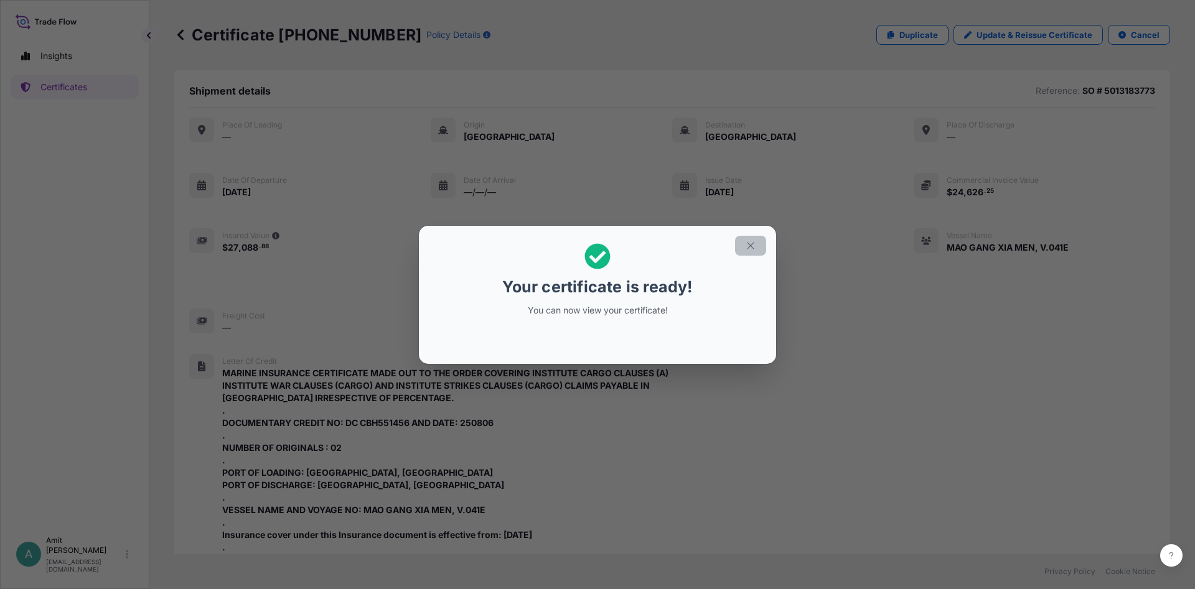
click at [750, 245] on icon "button" at bounding box center [750, 245] width 11 height 11
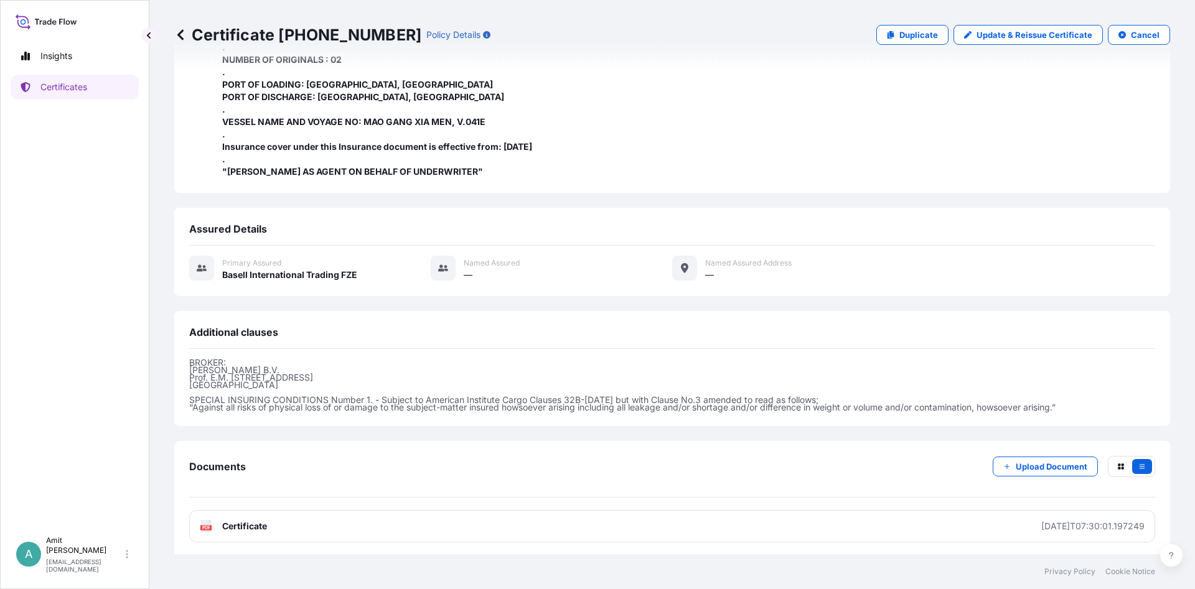
scroll to position [390, 0]
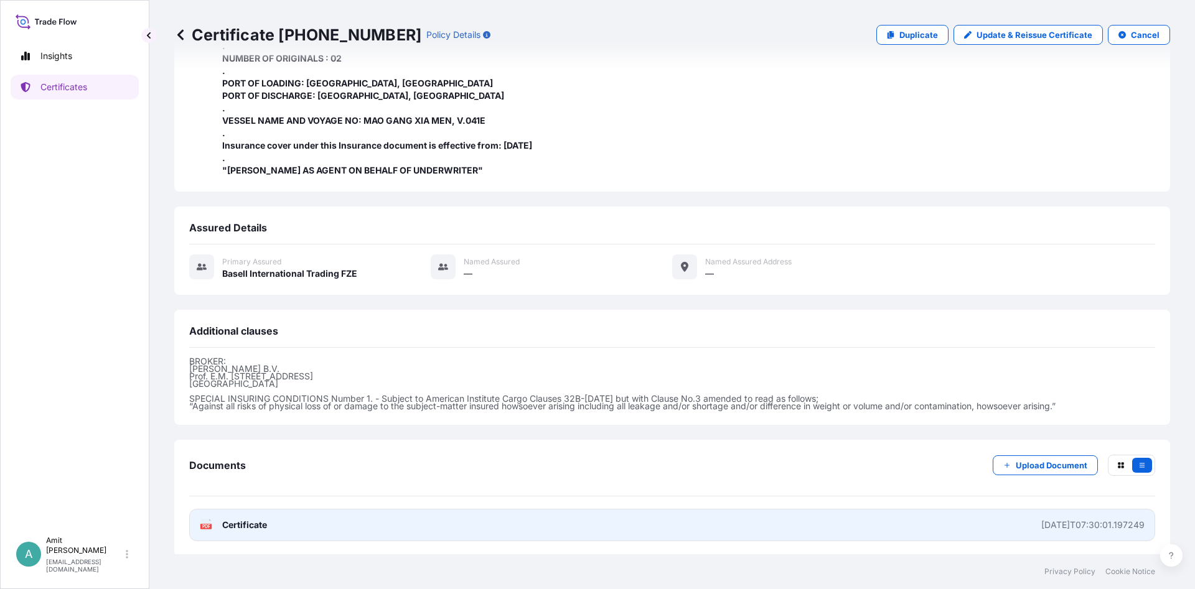
click at [337, 528] on link "PDF Certificate [DATE]T07:30:01.197249" at bounding box center [672, 525] width 966 height 32
